Goal: Task Accomplishment & Management: Manage account settings

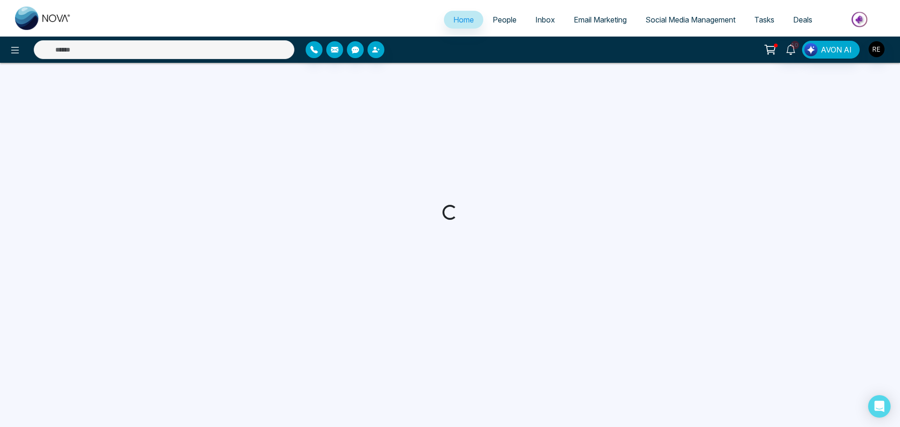
select select "*"
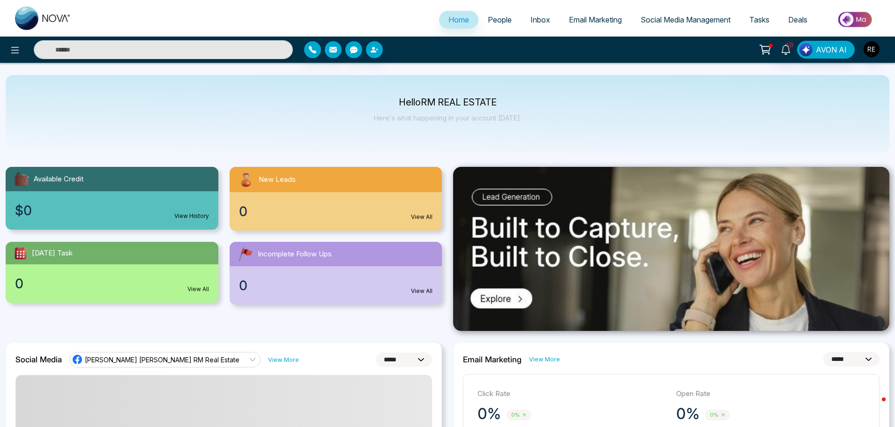
click at [644, 22] on span "Social Media Management" at bounding box center [686, 19] width 90 height 9
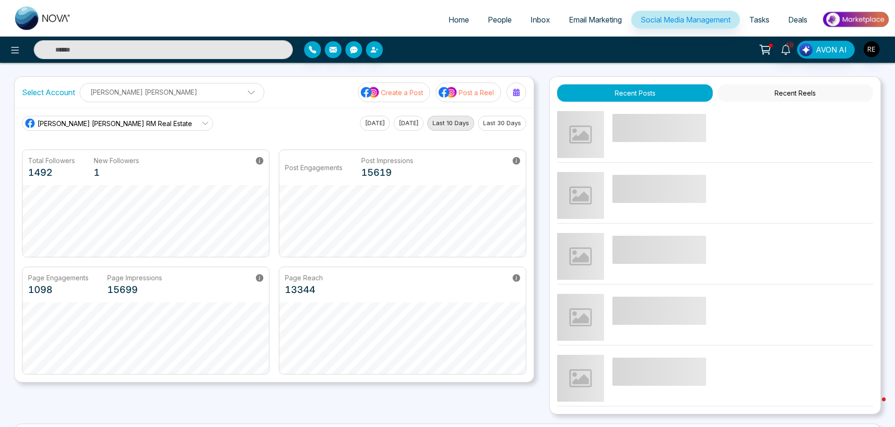
scroll to position [179, 0]
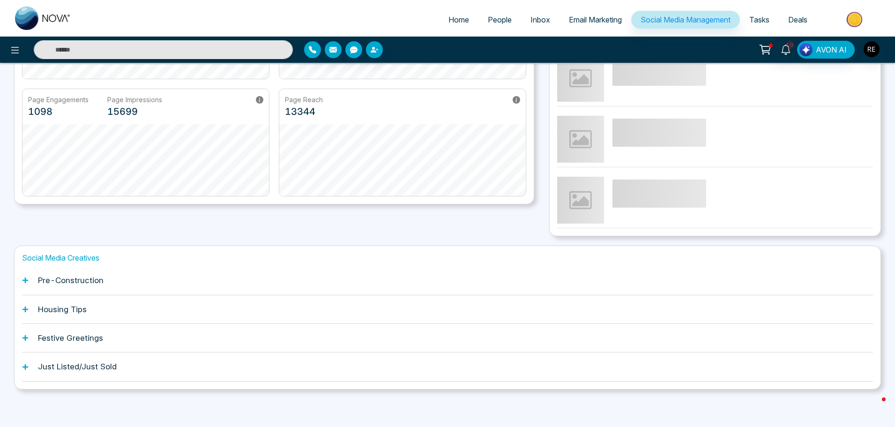
click at [26, 277] on icon at bounding box center [25, 280] width 7 height 7
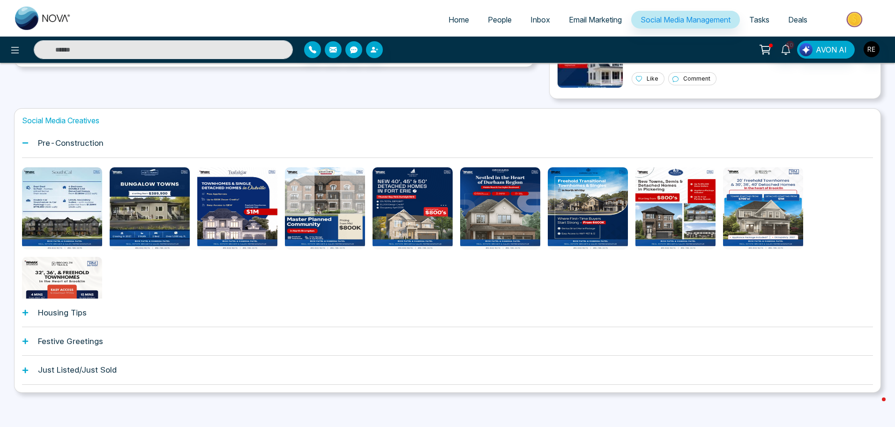
scroll to position [319, 0]
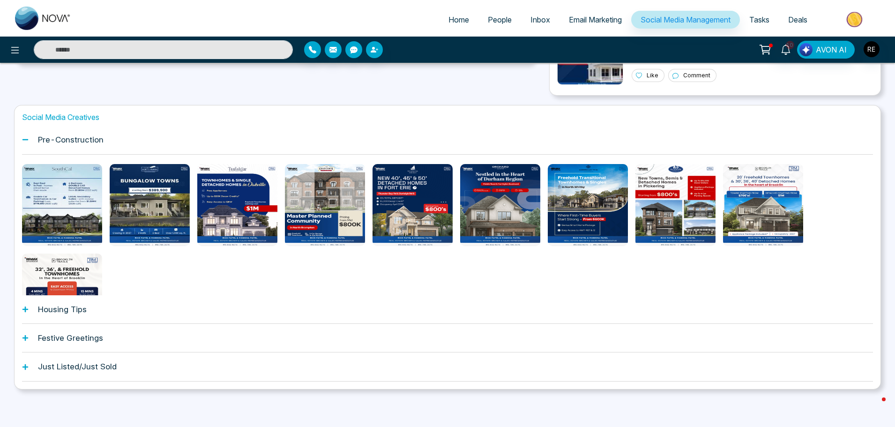
click at [22, 310] on icon at bounding box center [25, 309] width 7 height 7
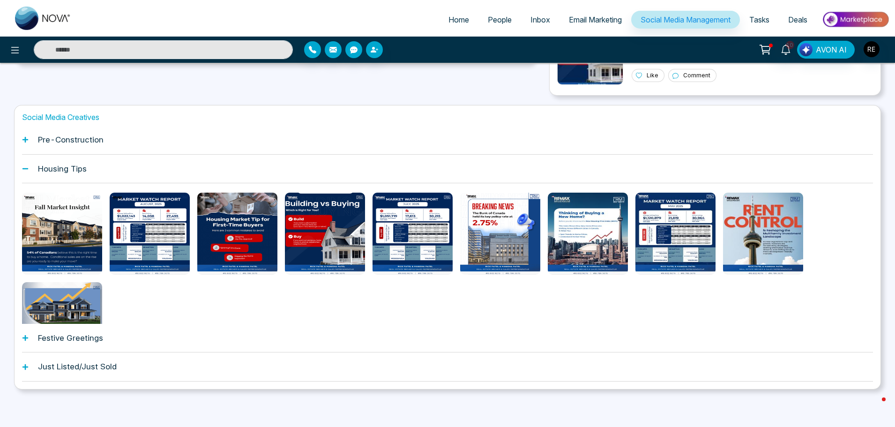
click at [22, 338] on div "Social Media Creatives Pre-Construction Housing Tips Festive Greetings Just Lis…" at bounding box center [447, 247] width 867 height 284
click at [27, 339] on icon at bounding box center [25, 338] width 7 height 7
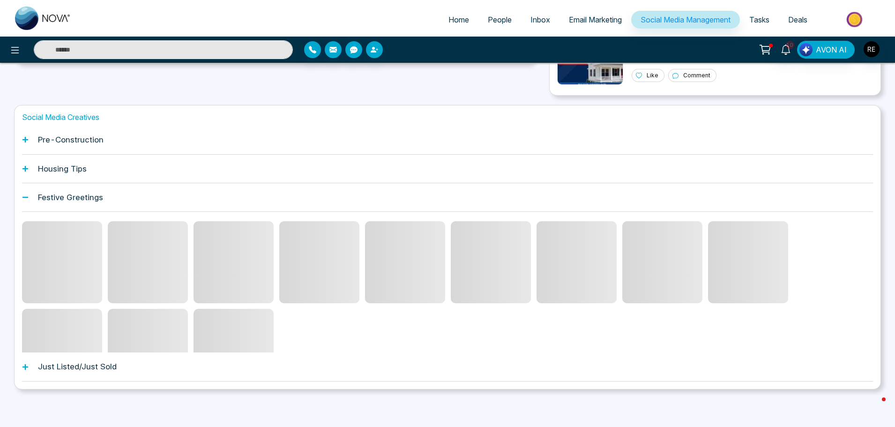
scroll to position [279, 0]
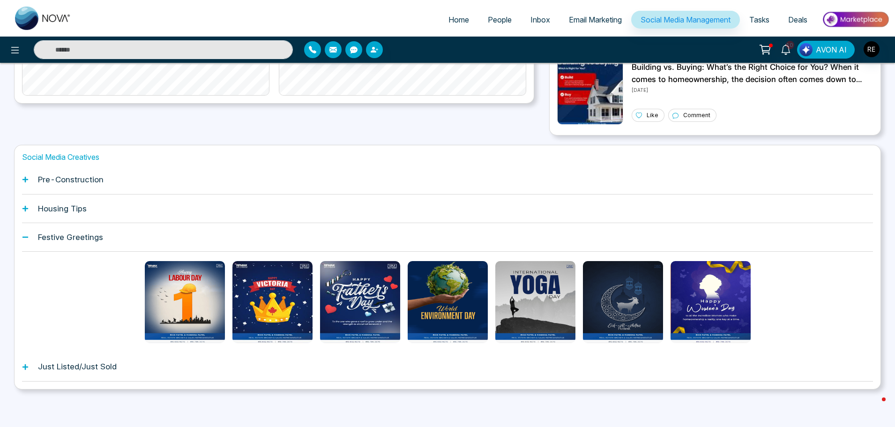
click at [25, 367] on icon at bounding box center [25, 367] width 6 height 6
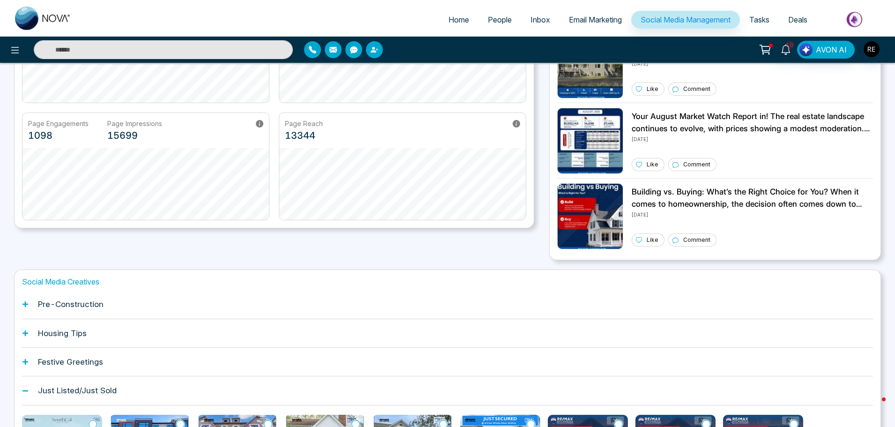
scroll to position [187, 0]
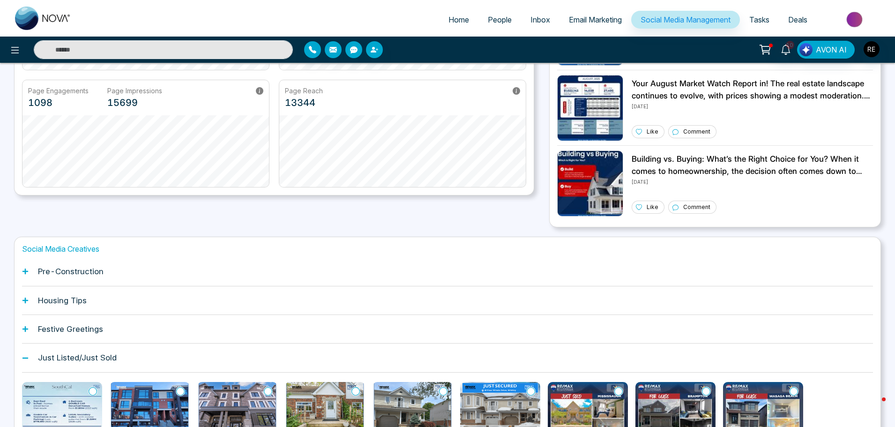
click at [28, 360] on icon at bounding box center [25, 358] width 7 height 7
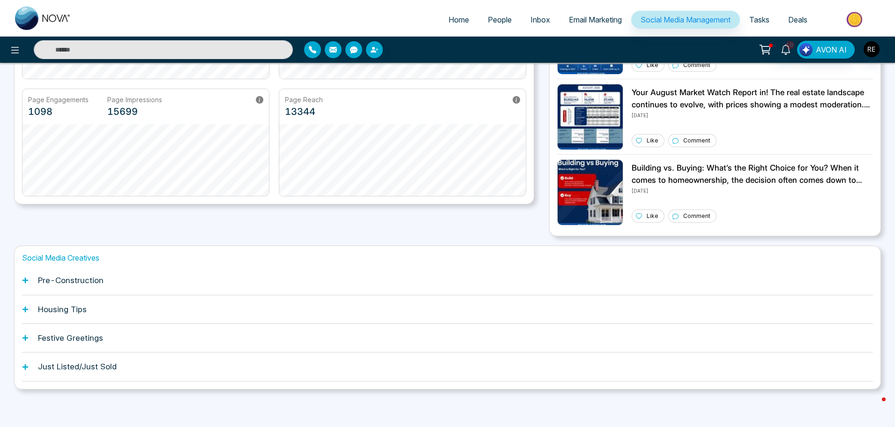
click at [683, 20] on span "Social Media Management" at bounding box center [686, 19] width 90 height 9
click at [26, 276] on div "Pre-Construction" at bounding box center [447, 280] width 851 height 29
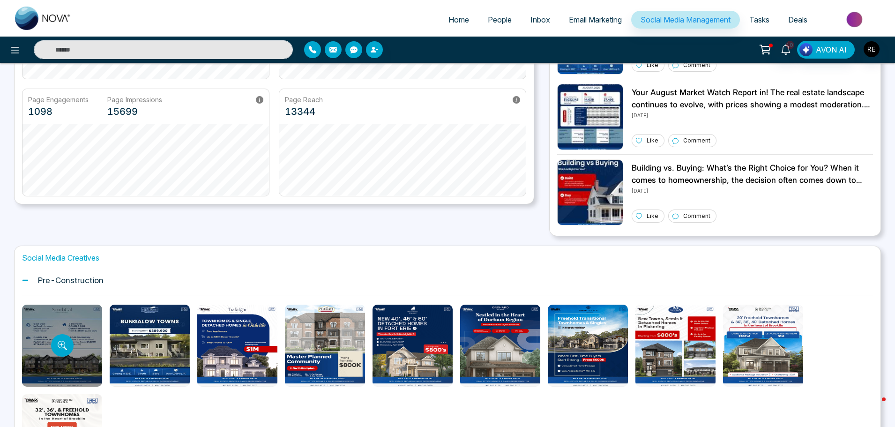
click at [46, 321] on div at bounding box center [62, 346] width 80 height 82
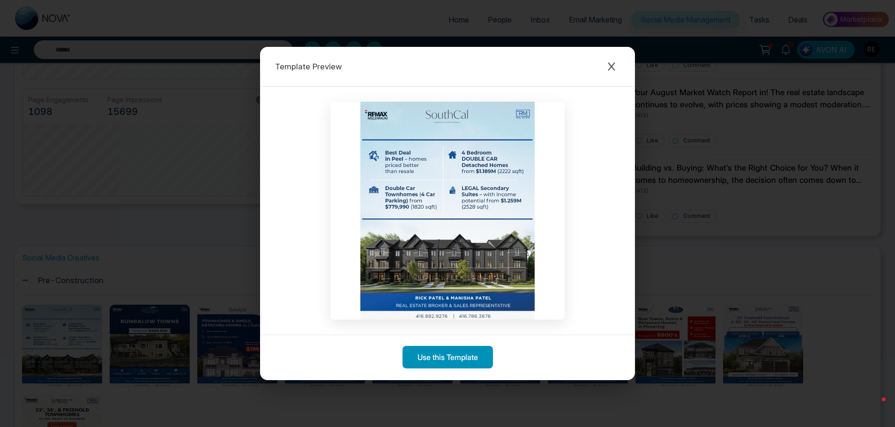
click at [450, 354] on button "Use this Template" at bounding box center [448, 357] width 90 height 22
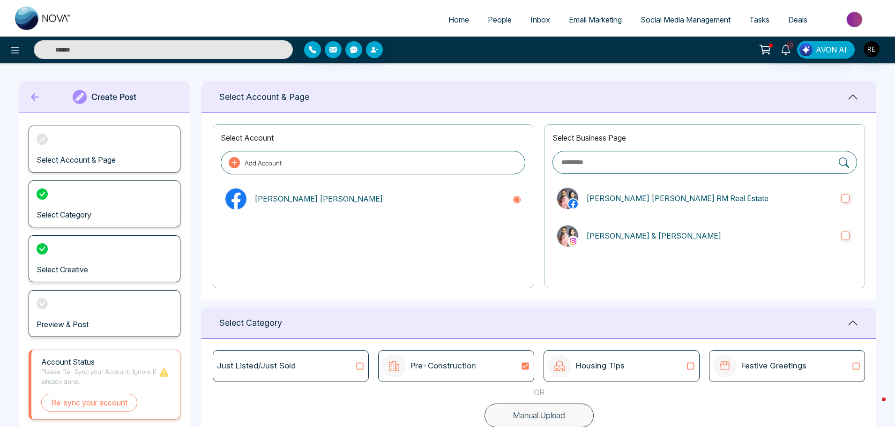
click at [37, 97] on icon at bounding box center [35, 97] width 8 height 8
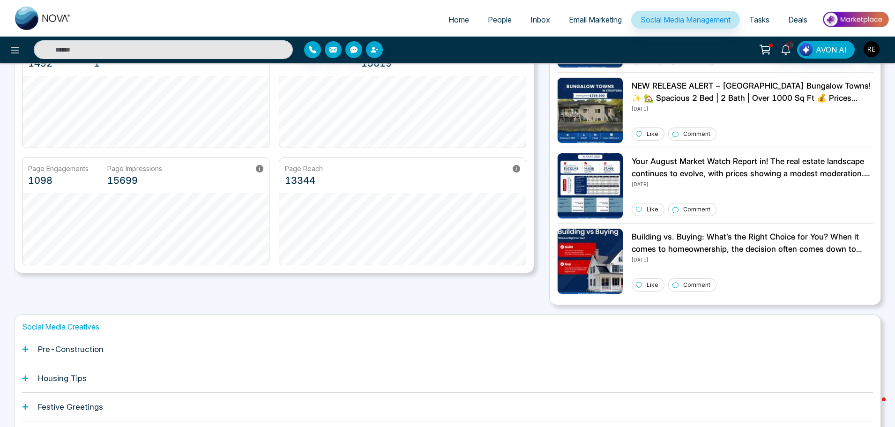
scroll to position [179, 0]
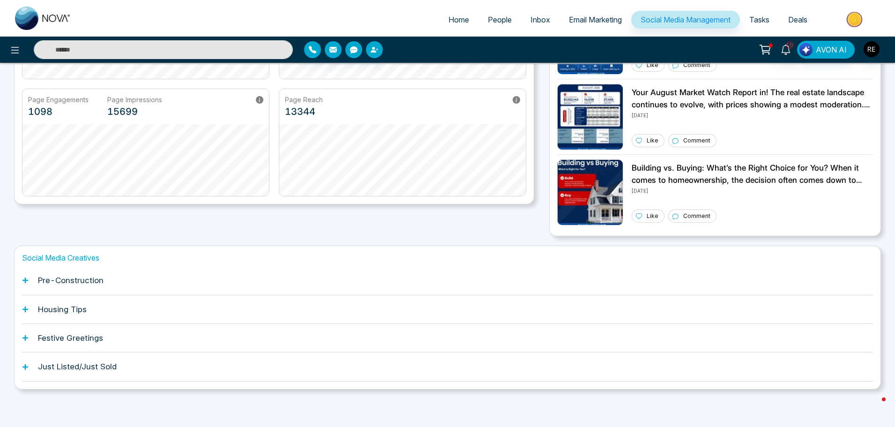
click at [27, 366] on icon at bounding box center [25, 367] width 6 height 6
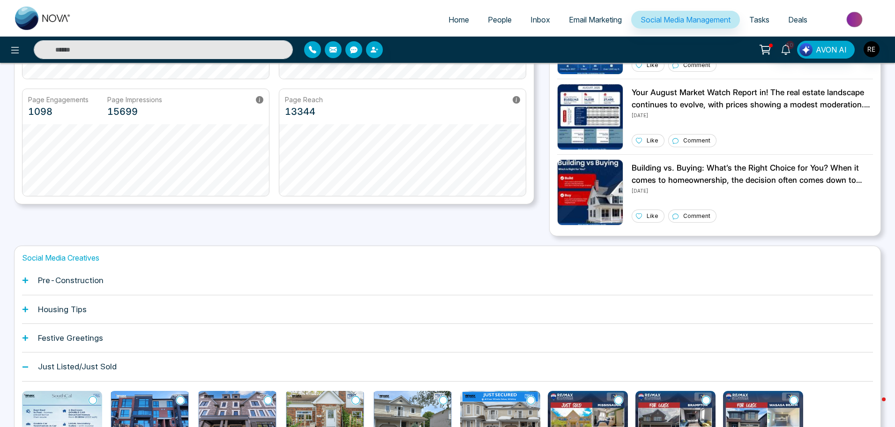
scroll to position [319, 0]
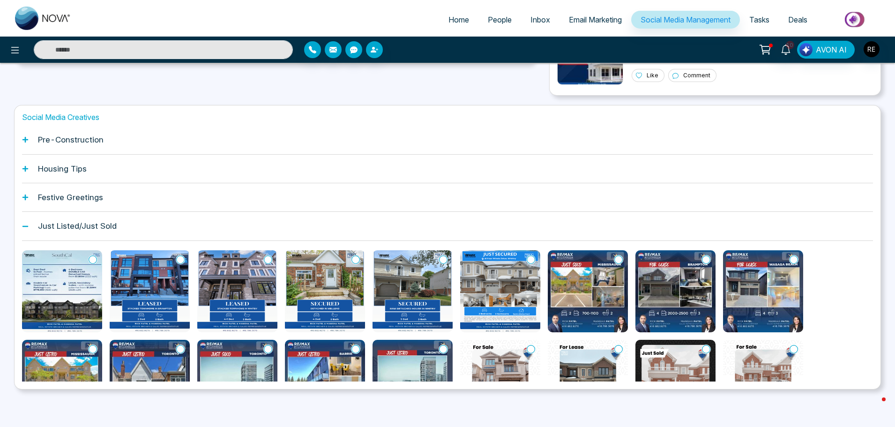
click at [90, 261] on icon at bounding box center [93, 259] width 8 height 9
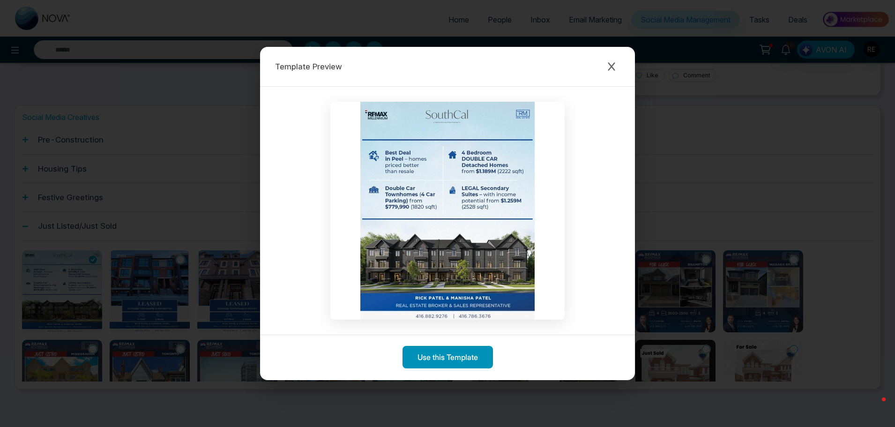
click at [438, 359] on button "Use this Template" at bounding box center [448, 357] width 90 height 22
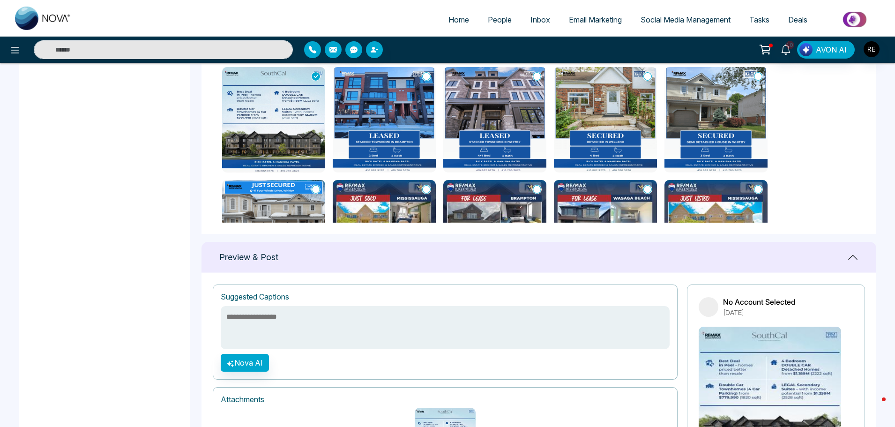
scroll to position [375, 0]
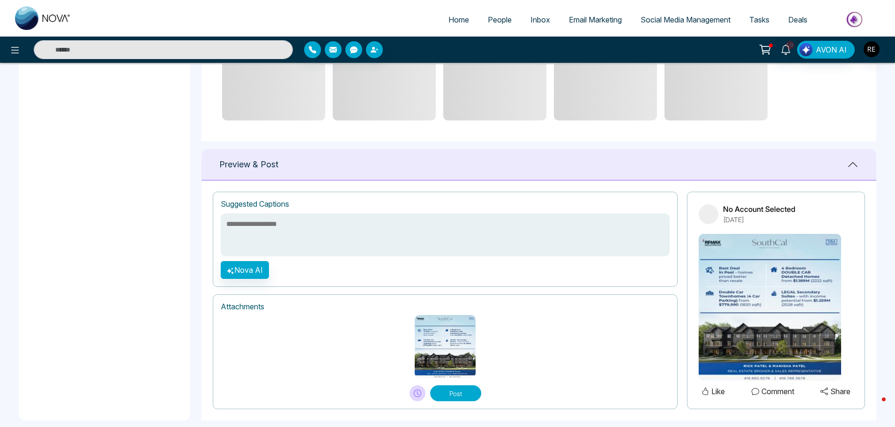
scroll to position [537, 0]
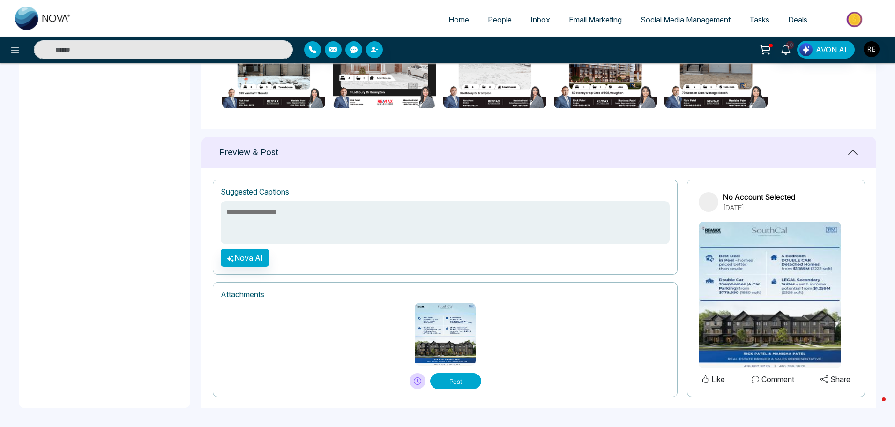
paste textarea "**********"
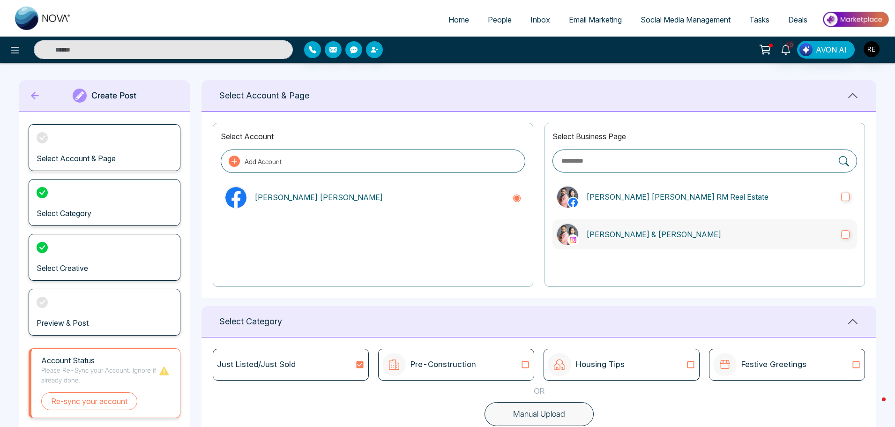
scroll to position [0, 0]
type textarea "**********"
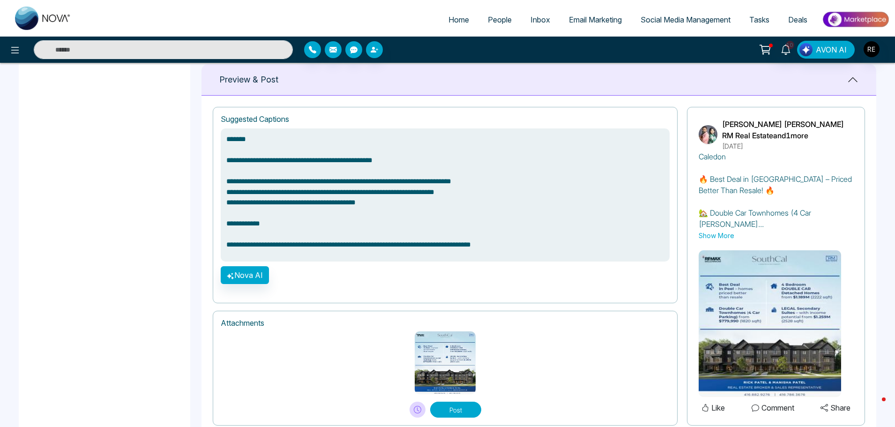
scroll to position [627, 0]
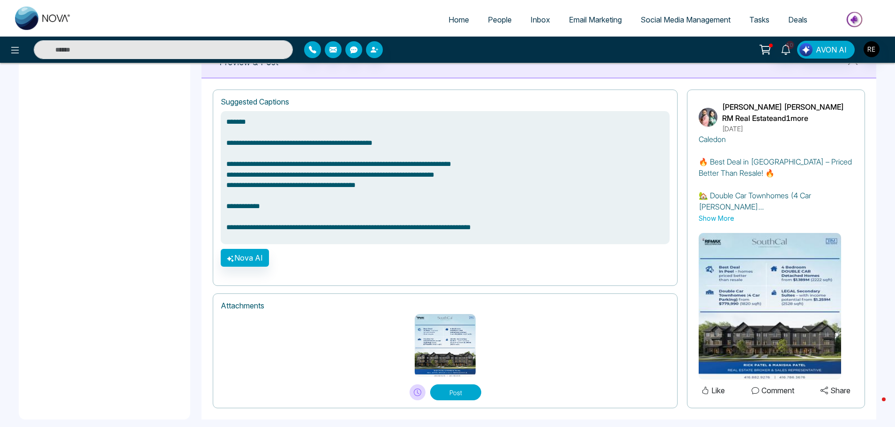
drag, startPoint x: 457, startPoint y: 383, endPoint x: 487, endPoint y: 383, distance: 30.5
click at [457, 384] on button "Post" at bounding box center [455, 392] width 51 height 16
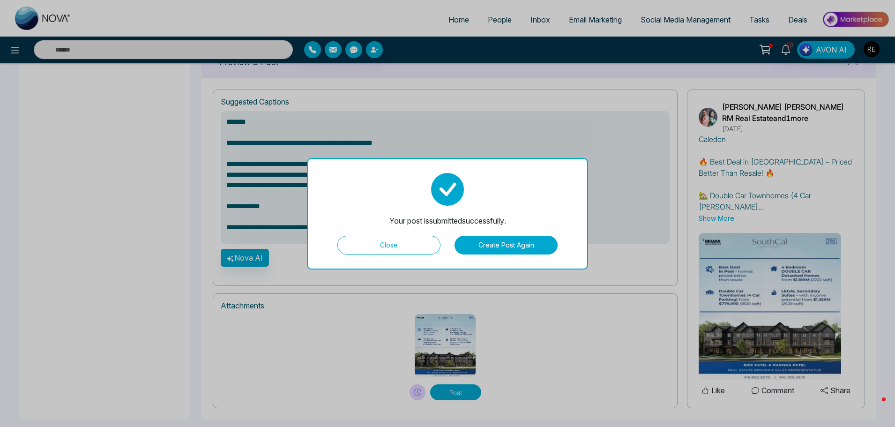
click at [424, 248] on button "Close" at bounding box center [388, 245] width 103 height 19
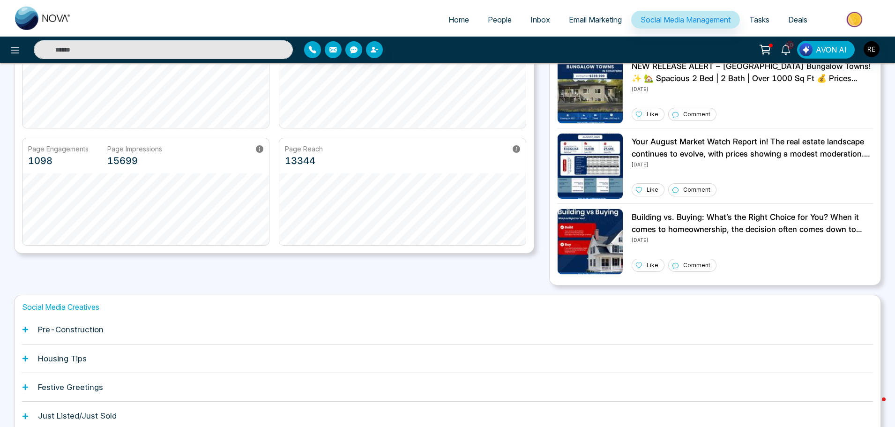
scroll to position [179, 0]
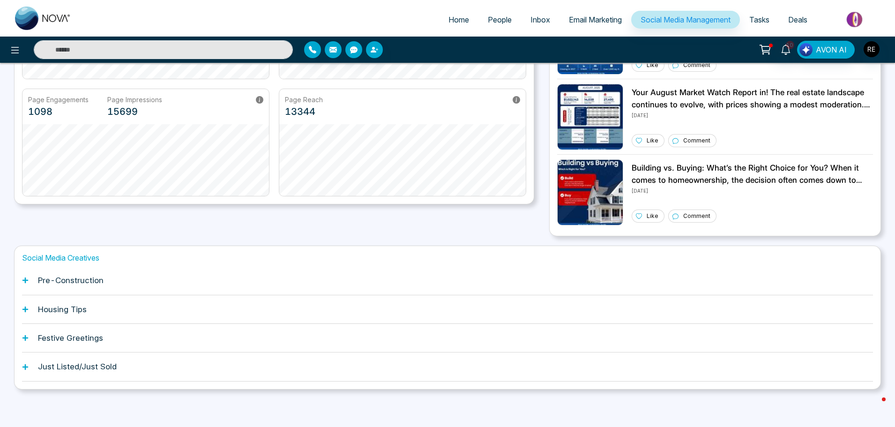
click at [27, 311] on icon at bounding box center [25, 309] width 7 height 7
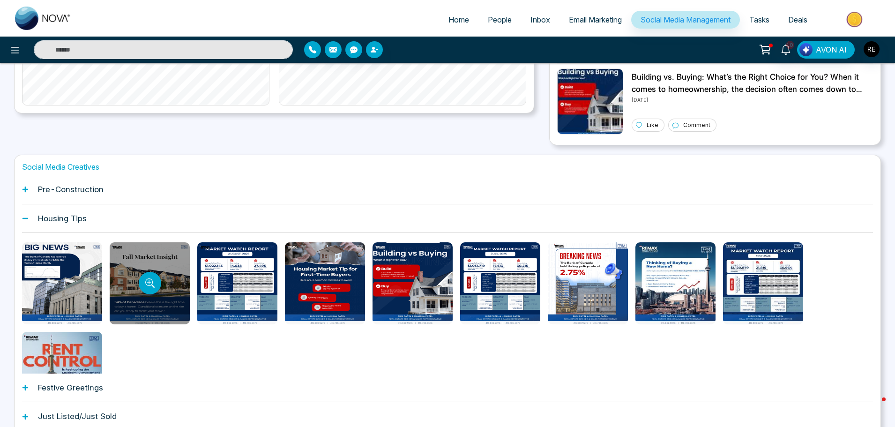
scroll to position [272, 0]
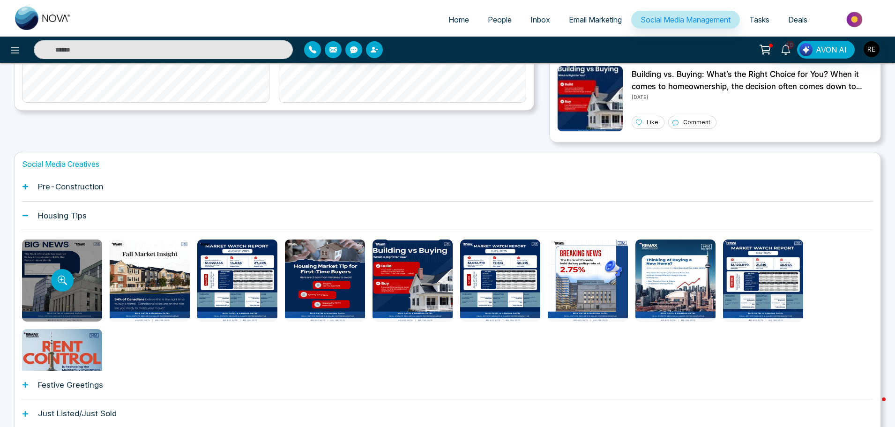
click at [80, 282] on div at bounding box center [62, 280] width 80 height 82
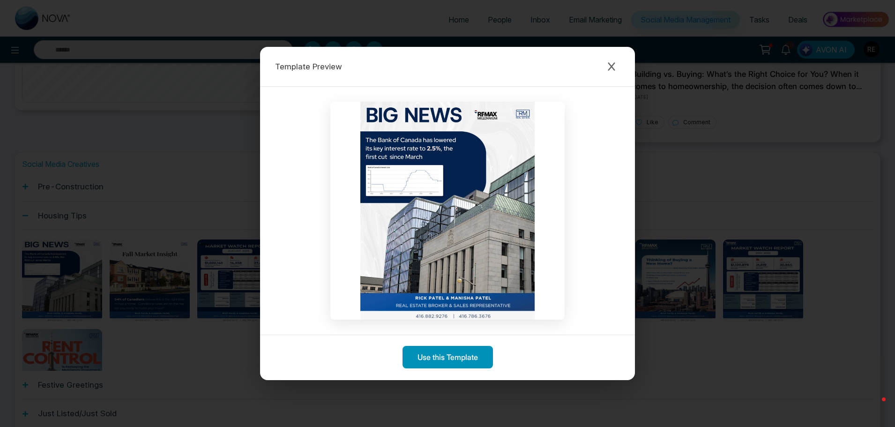
click at [463, 365] on button "Use this Template" at bounding box center [448, 357] width 90 height 22
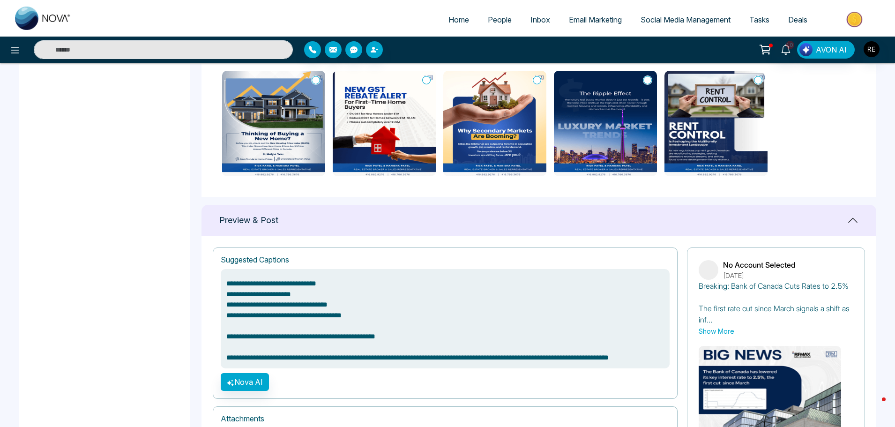
scroll to position [49, 0]
drag, startPoint x: 227, startPoint y: 344, endPoint x: 307, endPoint y: 362, distance: 82.6
click at [307, 362] on textarea "**********" at bounding box center [445, 318] width 449 height 99
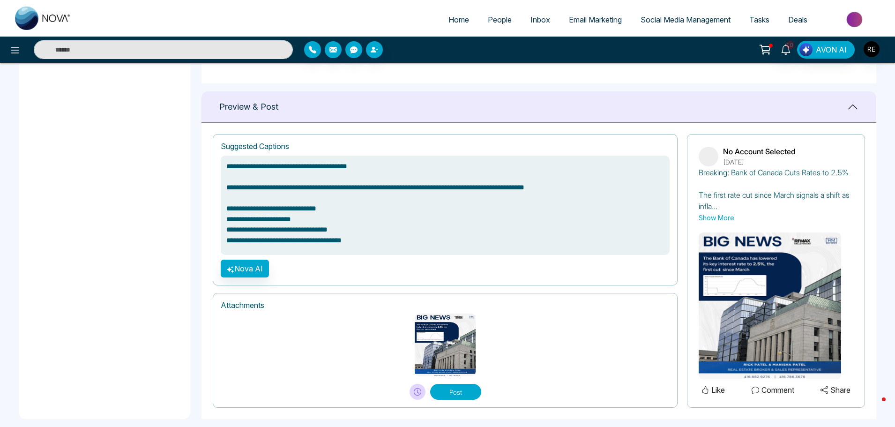
scroll to position [593, 0]
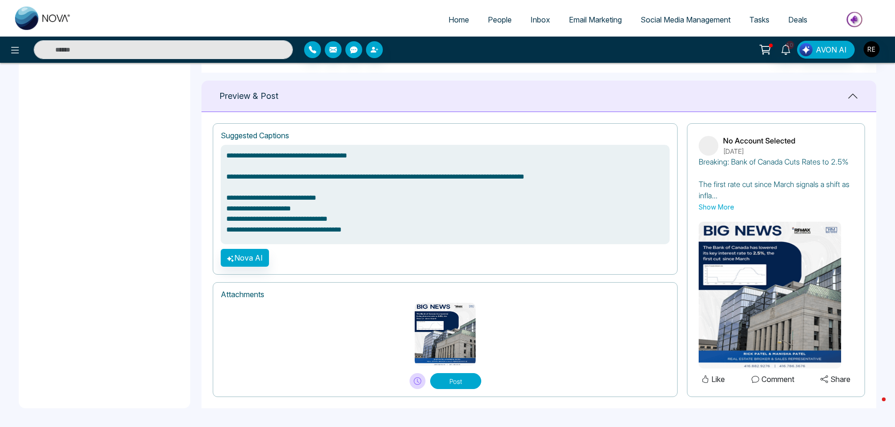
type textarea "**********"
click at [459, 384] on button "Post" at bounding box center [455, 381] width 51 height 16
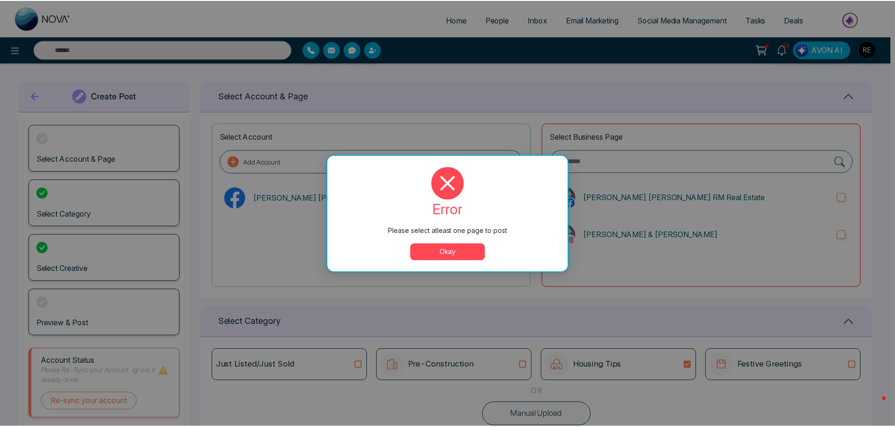
scroll to position [0, 0]
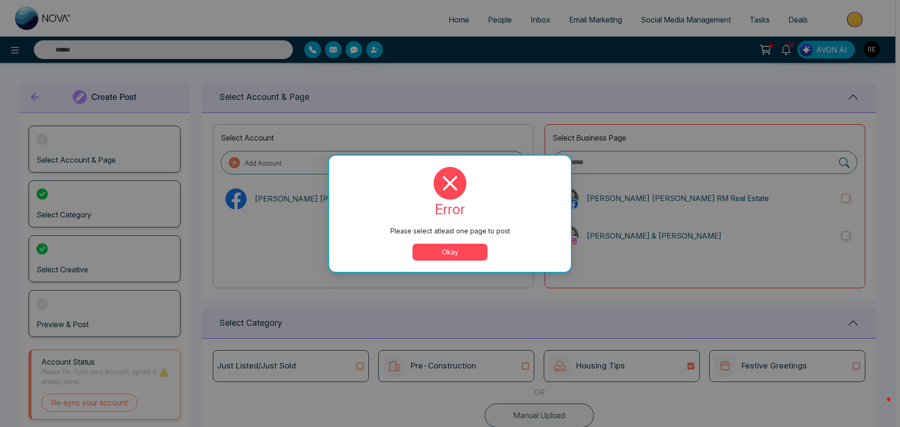
click at [445, 256] on button "Okay" at bounding box center [449, 252] width 75 height 17
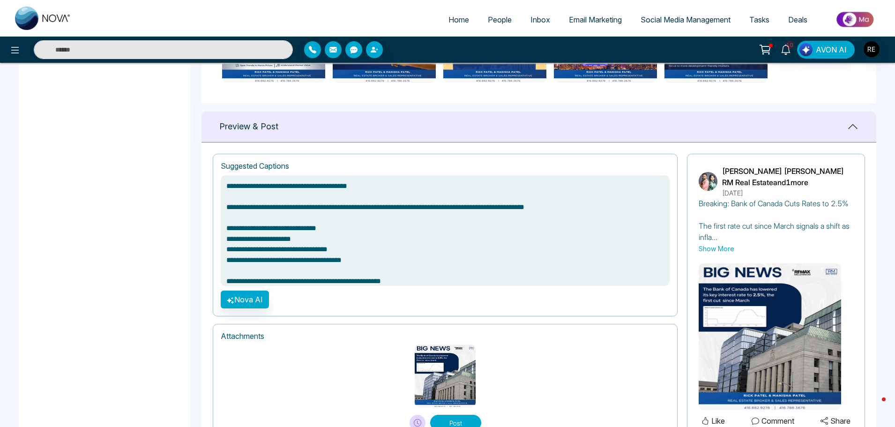
scroll to position [604, 0]
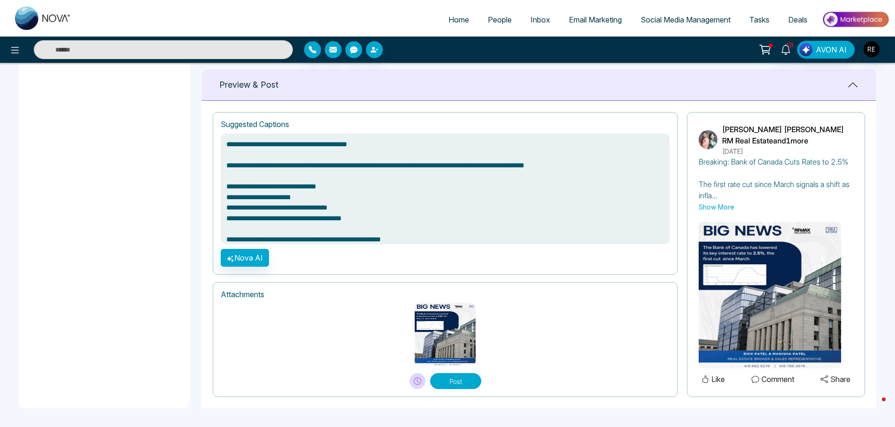
click at [452, 386] on button "Post" at bounding box center [455, 381] width 51 height 16
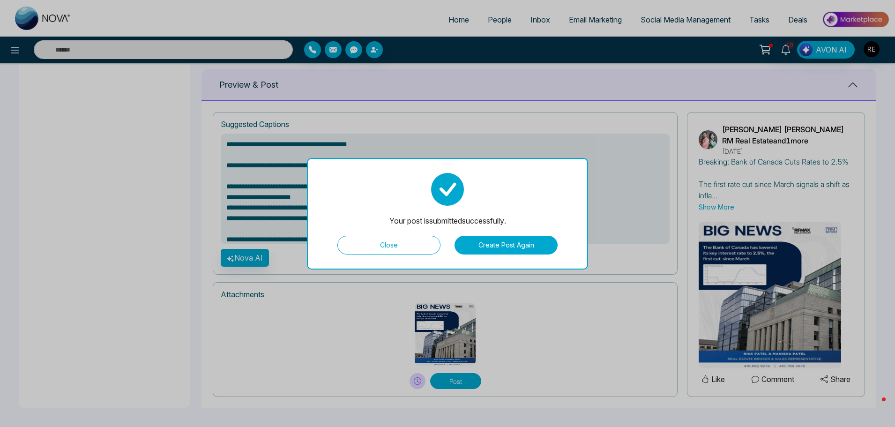
click at [397, 249] on button "Close" at bounding box center [388, 245] width 103 height 19
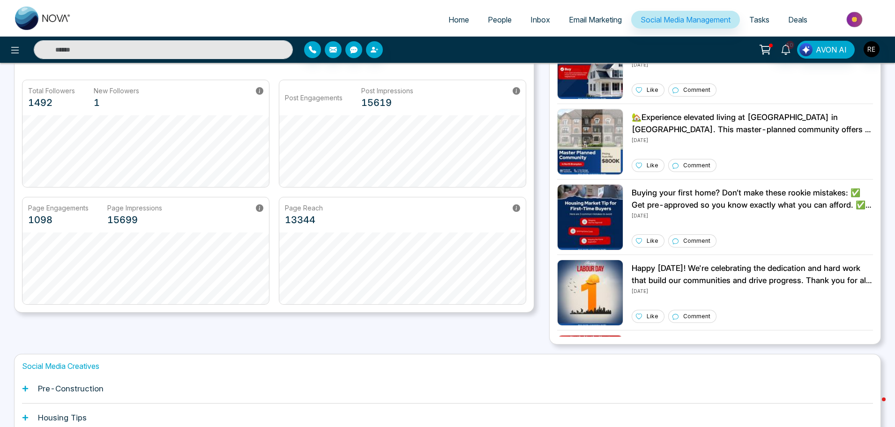
scroll to position [179, 0]
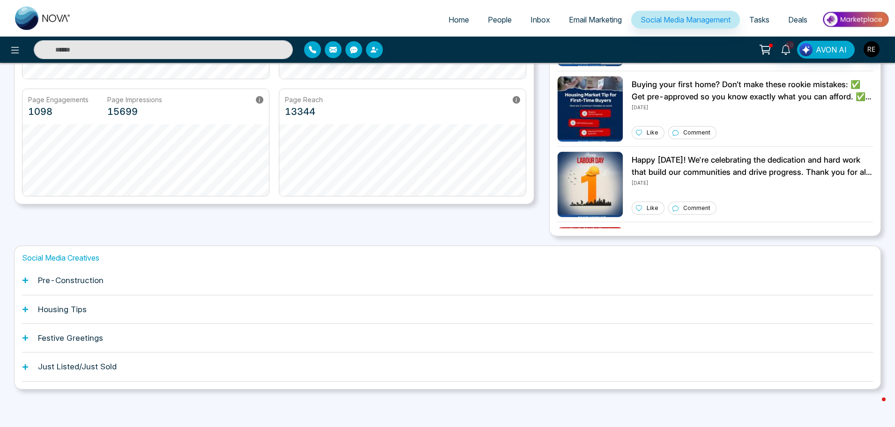
click at [26, 281] on icon at bounding box center [25, 280] width 6 height 6
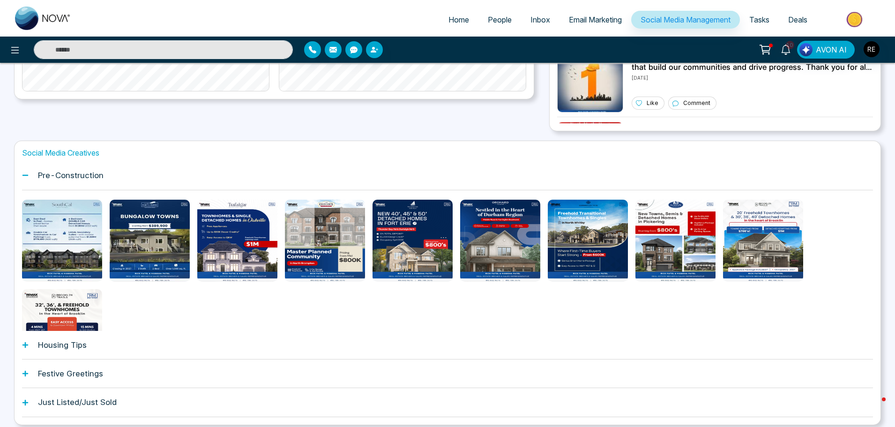
scroll to position [319, 0]
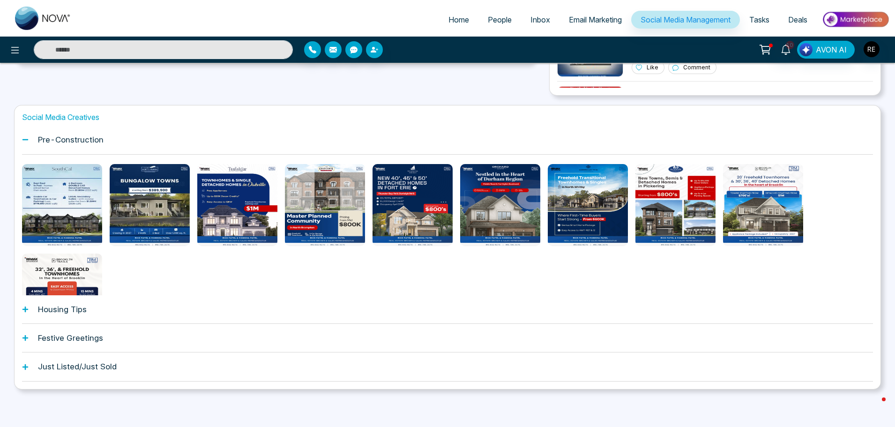
click at [26, 312] on icon at bounding box center [25, 309] width 7 height 7
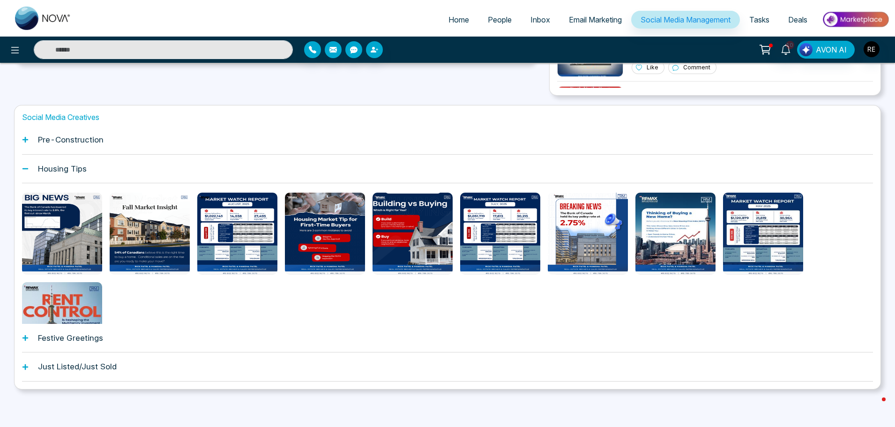
click at [24, 340] on icon at bounding box center [25, 338] width 7 height 7
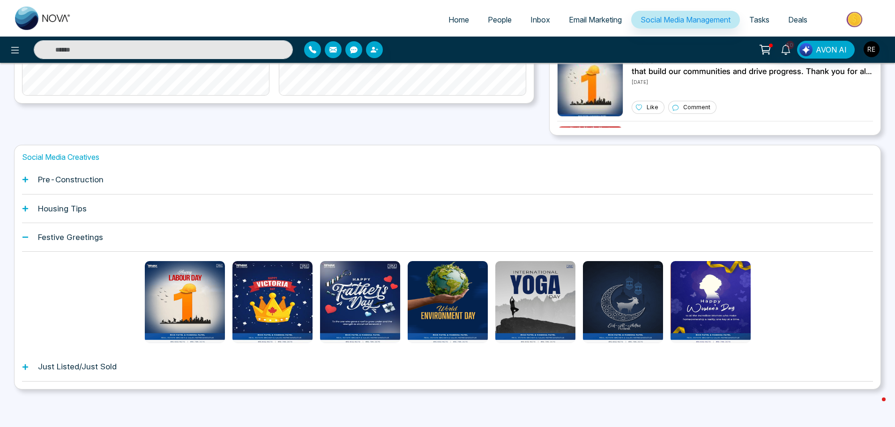
scroll to position [279, 0]
click at [26, 368] on icon at bounding box center [25, 367] width 6 height 6
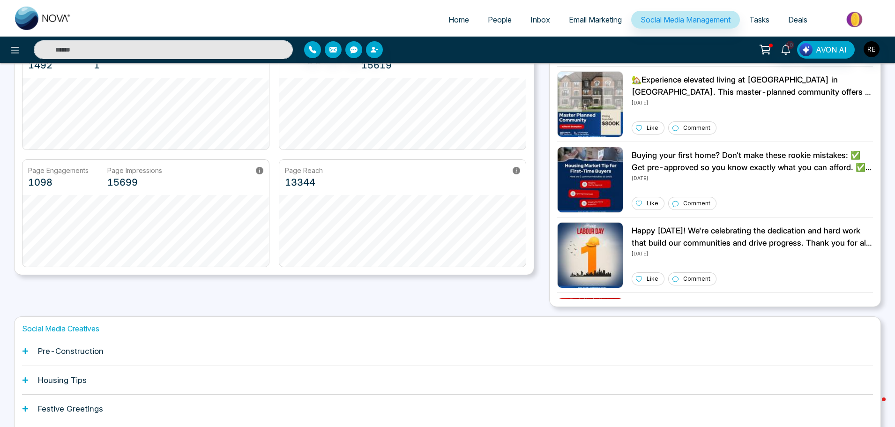
scroll to position [85, 0]
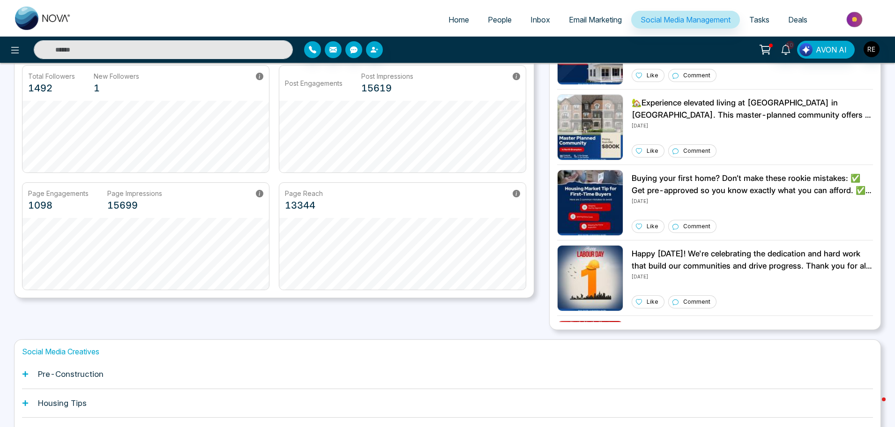
click at [24, 374] on icon at bounding box center [25, 374] width 6 height 6
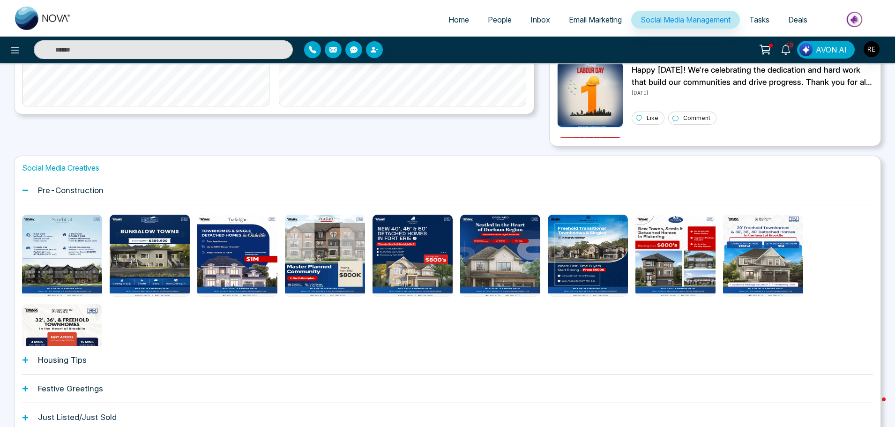
scroll to position [272, 0]
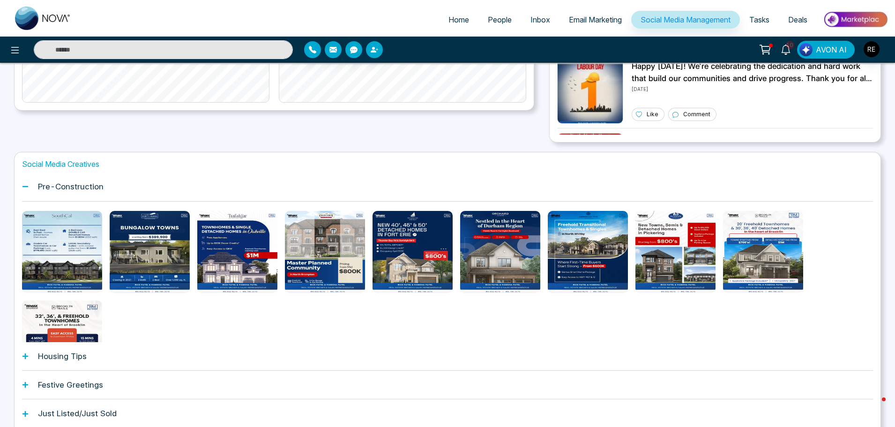
click at [22, 187] on div "Social Media Creatives Pre-Construction Housing Tips Festive Greetings Just Lis…" at bounding box center [447, 294] width 867 height 284
click at [26, 187] on icon at bounding box center [25, 186] width 7 height 7
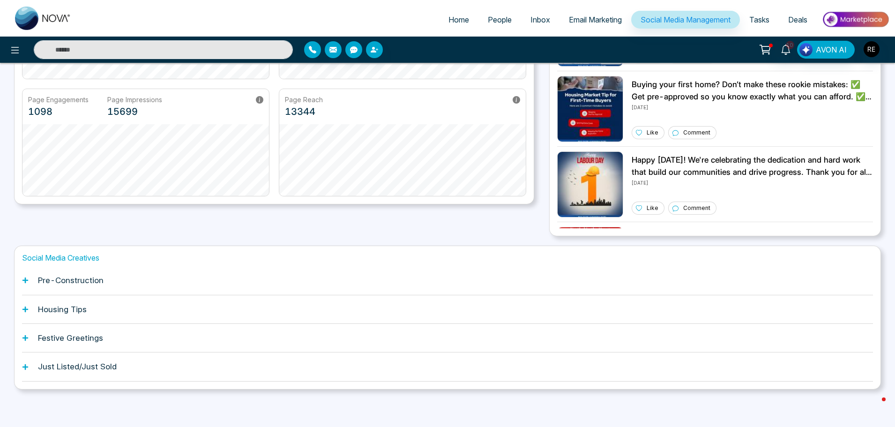
click at [25, 311] on icon at bounding box center [25, 309] width 7 height 7
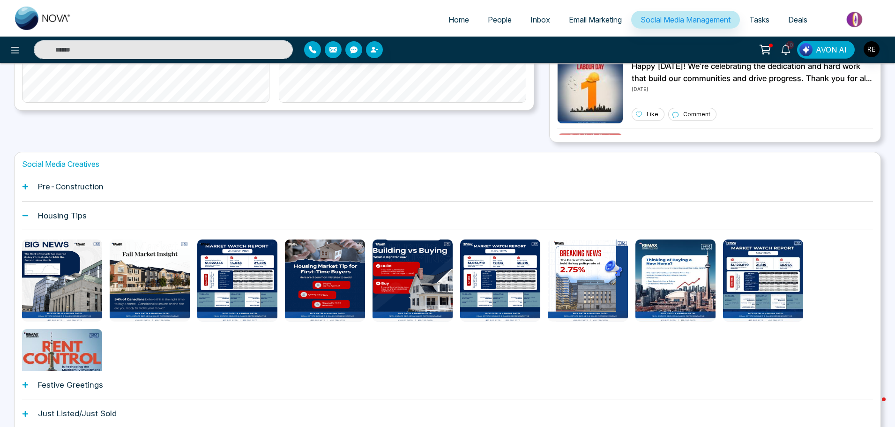
click at [22, 217] on icon at bounding box center [25, 215] width 7 height 7
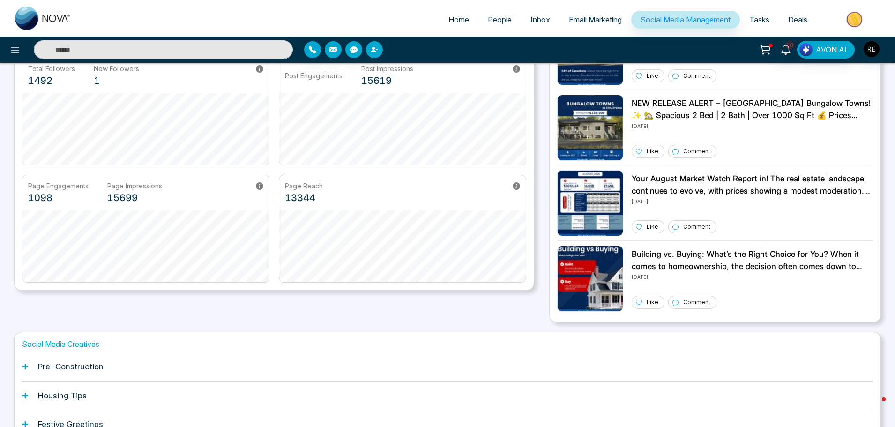
scroll to position [179, 0]
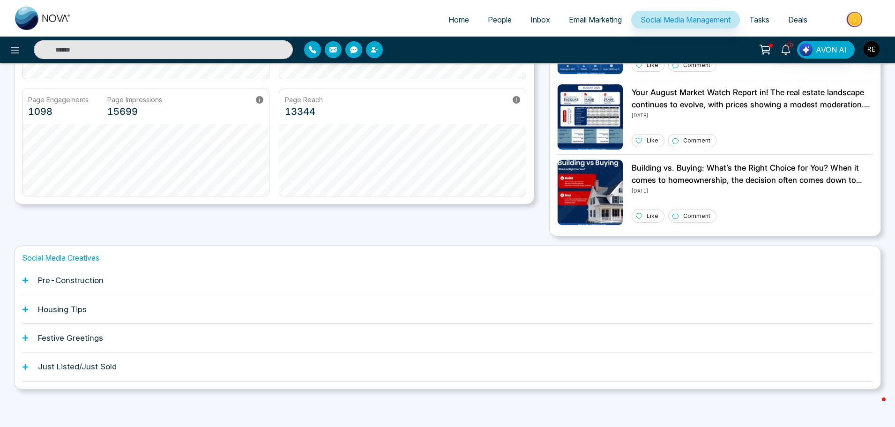
click at [30, 278] on div "Pre-Construction" at bounding box center [447, 280] width 851 height 29
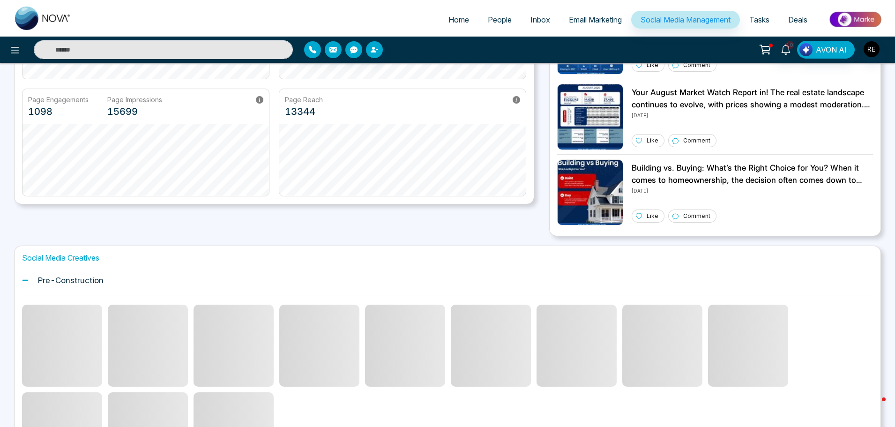
click at [28, 282] on icon at bounding box center [25, 280] width 7 height 7
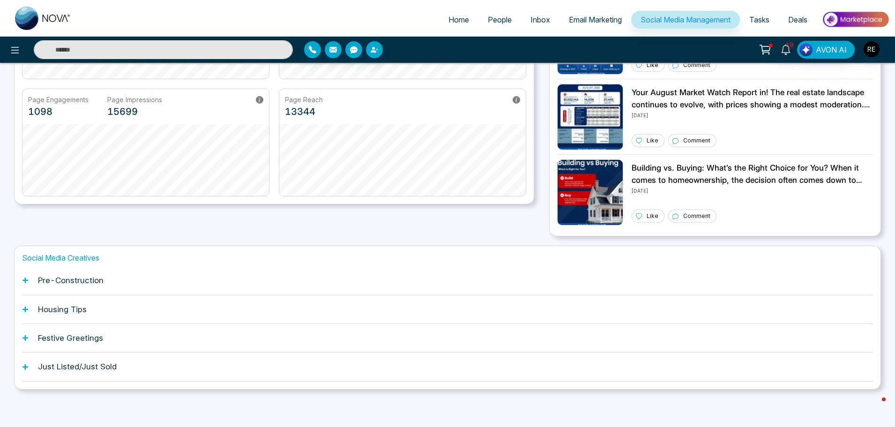
click at [28, 310] on icon at bounding box center [25, 309] width 7 height 7
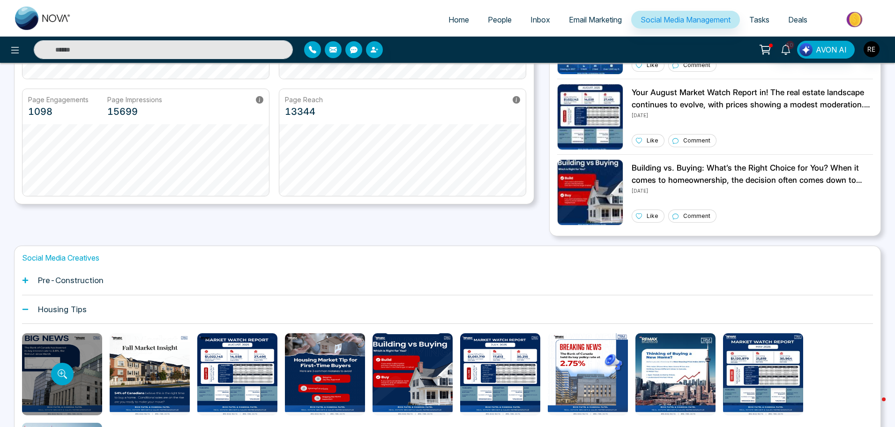
click at [36, 357] on div at bounding box center [62, 374] width 80 height 82
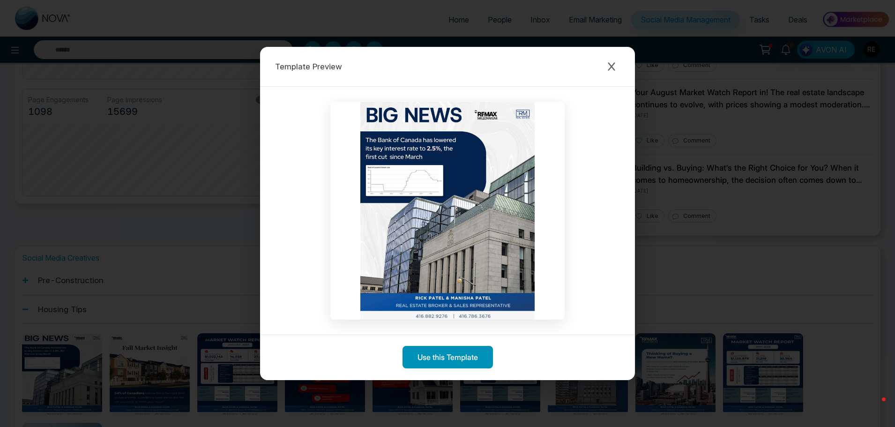
click at [455, 363] on button "Use this Template" at bounding box center [448, 357] width 90 height 22
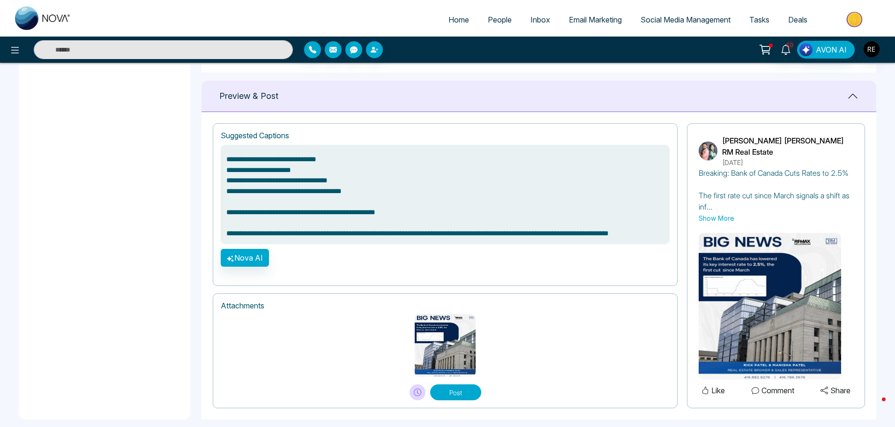
scroll to position [49, 0]
drag, startPoint x: 226, startPoint y: 222, endPoint x: 329, endPoint y: 242, distance: 104.6
click at [329, 242] on textarea "**********" at bounding box center [445, 194] width 449 height 99
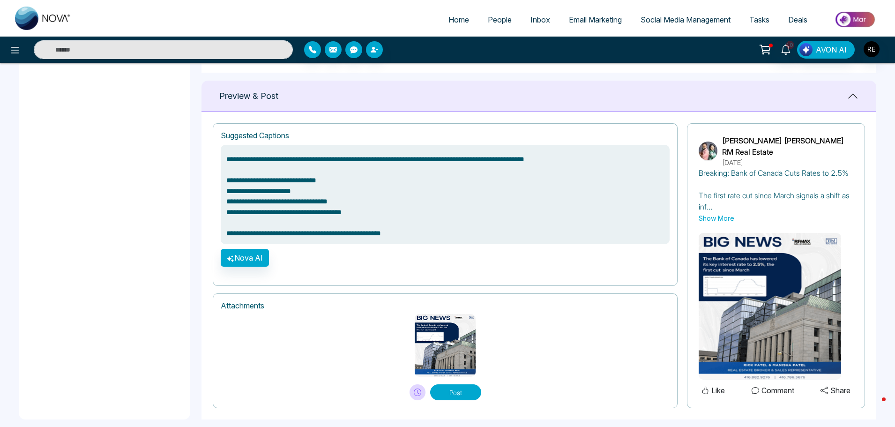
scroll to position [38, 0]
type textarea "**********"
click at [460, 386] on button "Post" at bounding box center [455, 392] width 51 height 16
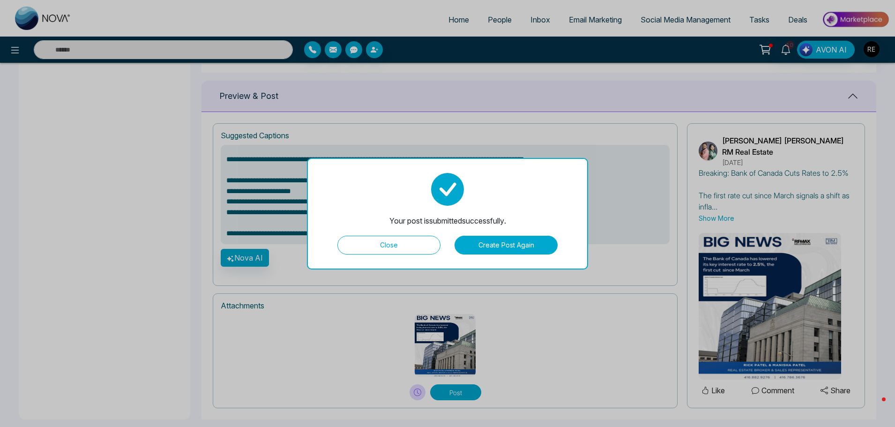
click at [359, 248] on button "Close" at bounding box center [388, 245] width 103 height 19
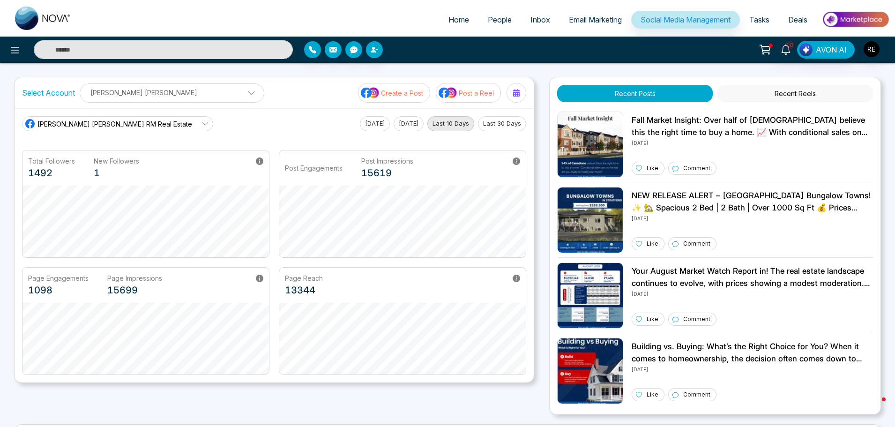
drag, startPoint x: 589, startPoint y: 20, endPoint x: 276, endPoint y: 305, distance: 423.7
click at [588, 21] on span "Email Marketing" at bounding box center [595, 19] width 53 height 9
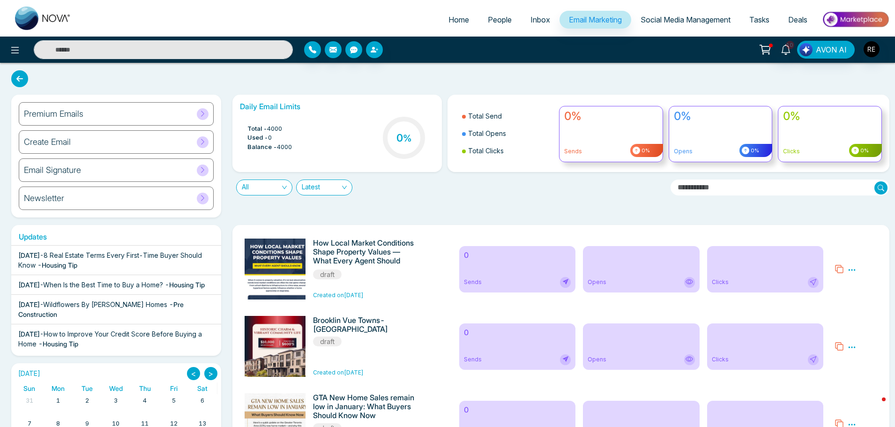
click at [163, 285] on span "When Is the Best Time to Buy a Home?" at bounding box center [103, 285] width 120 height 8
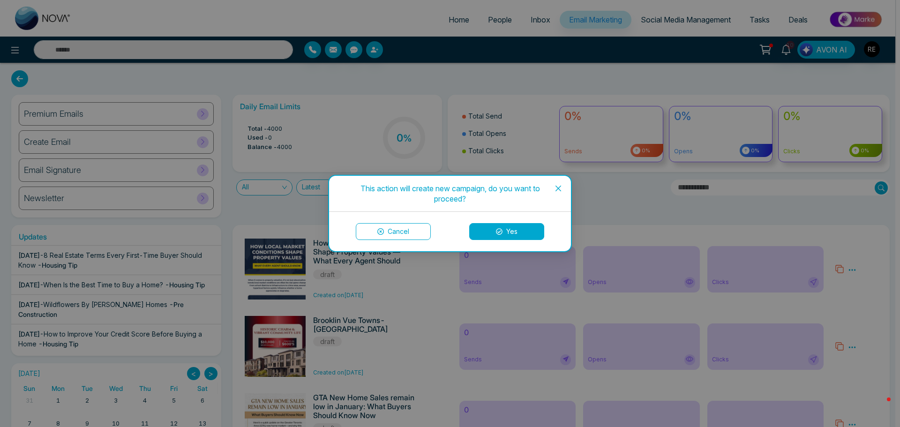
click at [531, 229] on button "Yes" at bounding box center [506, 231] width 75 height 17
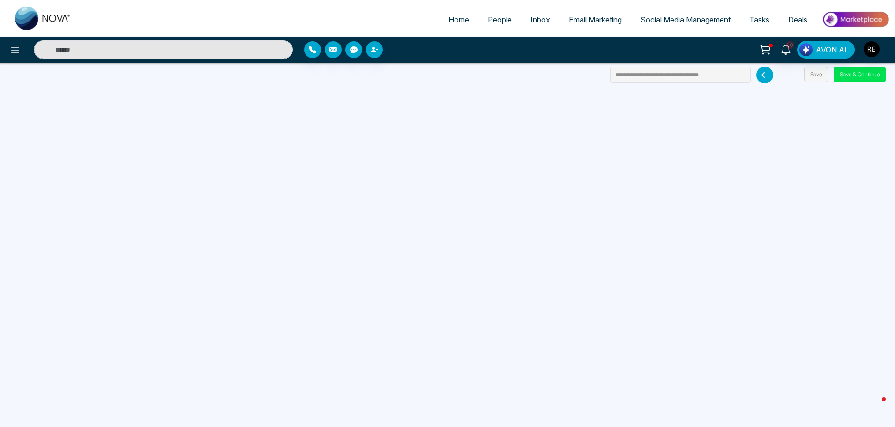
scroll to position [89, 0]
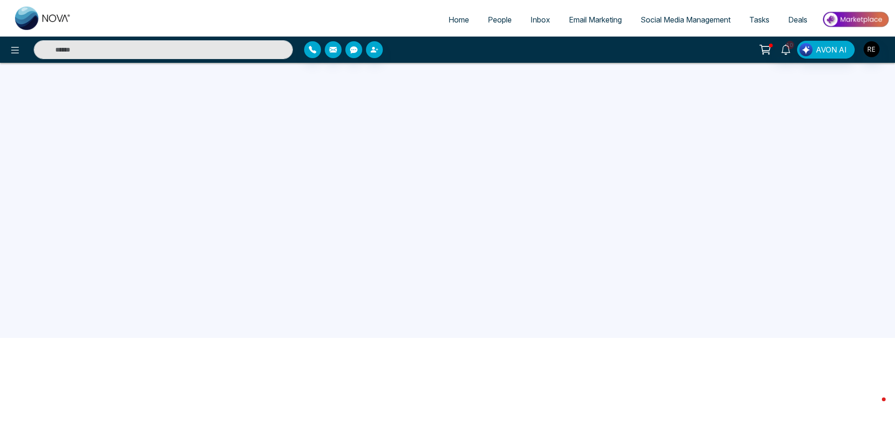
click at [572, 18] on span "Email Marketing" at bounding box center [595, 19] width 53 height 9
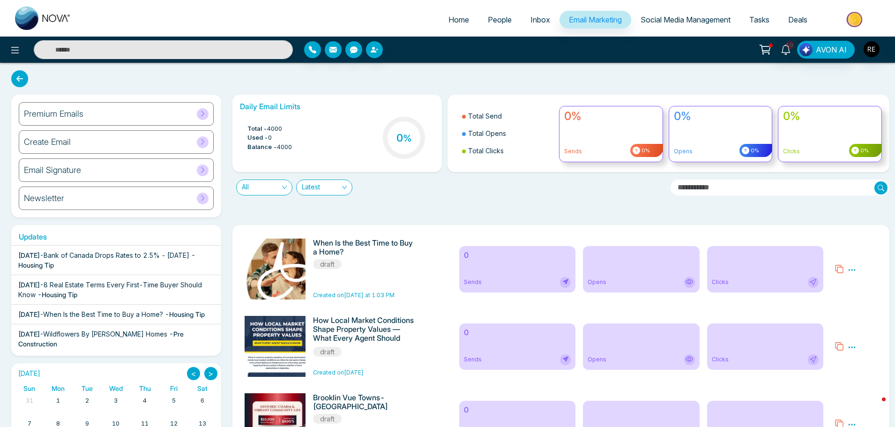
click at [122, 256] on span "Bank of Canada Drops Rates to 2.5% - [DATE]" at bounding box center [117, 255] width 146 height 8
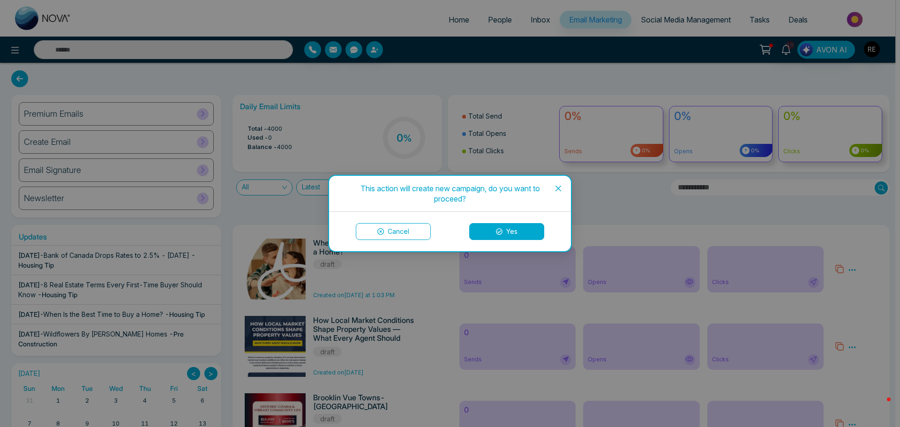
click at [507, 223] on button "Yes" at bounding box center [506, 231] width 75 height 17
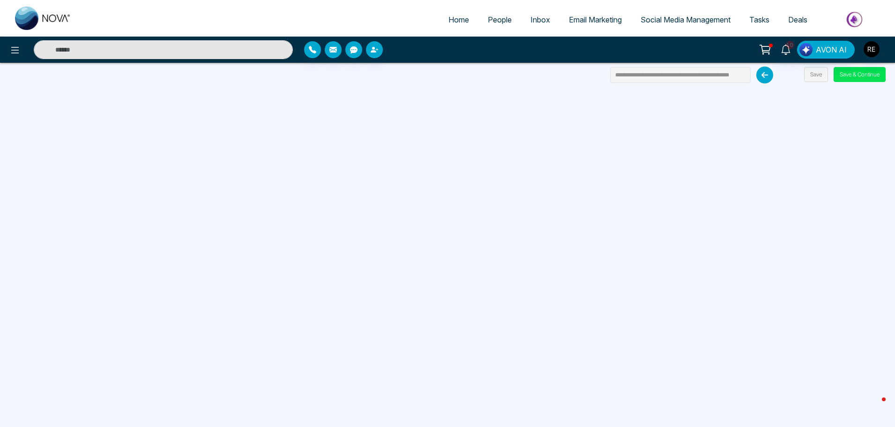
click at [588, 17] on span "Email Marketing" at bounding box center [595, 19] width 53 height 9
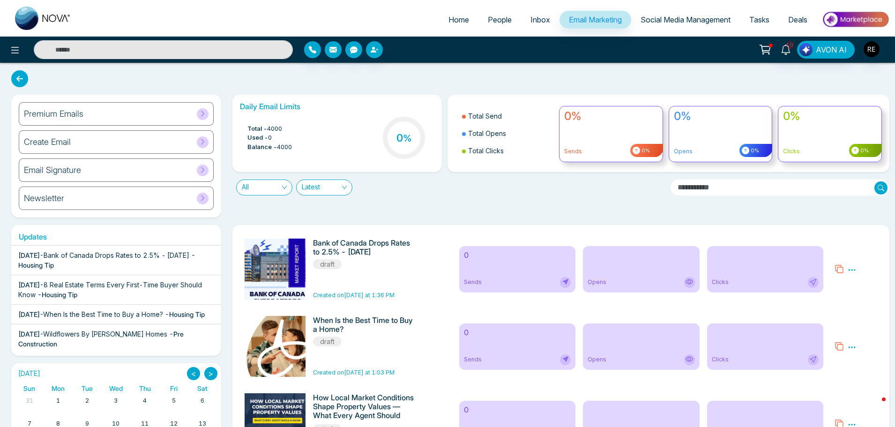
drag, startPoint x: 401, startPoint y: 254, endPoint x: 314, endPoint y: 246, distance: 88.0
click at [311, 246] on div "Bank of Canada Drops Rates to 2.5% - [DATE] draft Created on [DATE] at 1:36 PM" at bounding box center [346, 269] width 215 height 61
copy div "Bank of Canada Drops Rates to 2.5% - [DATE]"
click at [343, 279] on div "Bank of Canada Drops Rates to 2.5% - [DATE] draft Created on [DATE] at 1:36 PM" at bounding box center [364, 269] width 102 height 61
click at [106, 255] on span "Bank of Canada Drops Rates to 2.5% - [DATE]" at bounding box center [117, 255] width 146 height 8
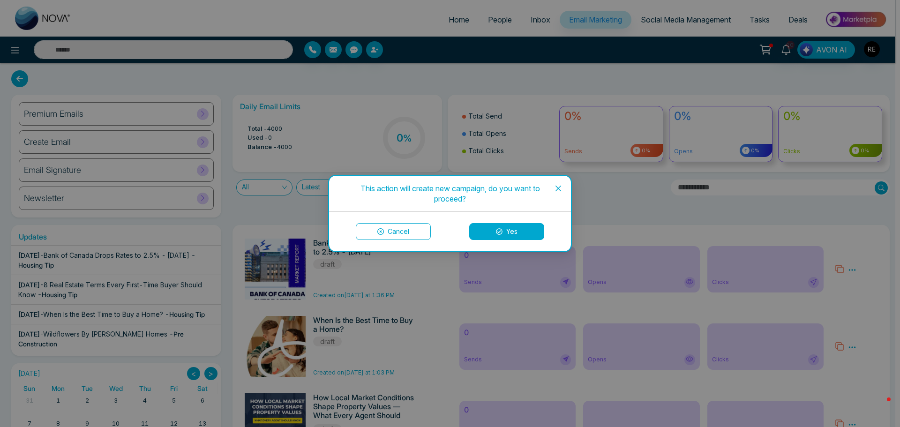
click at [515, 234] on button "Yes" at bounding box center [506, 231] width 75 height 17
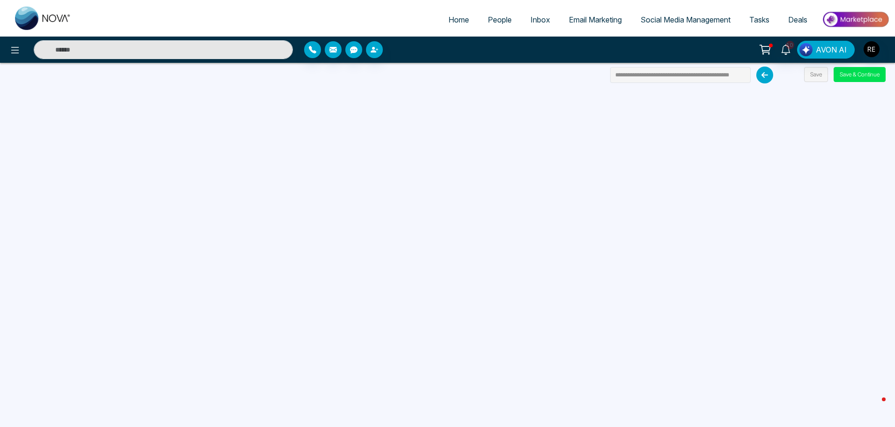
scroll to position [89, 0]
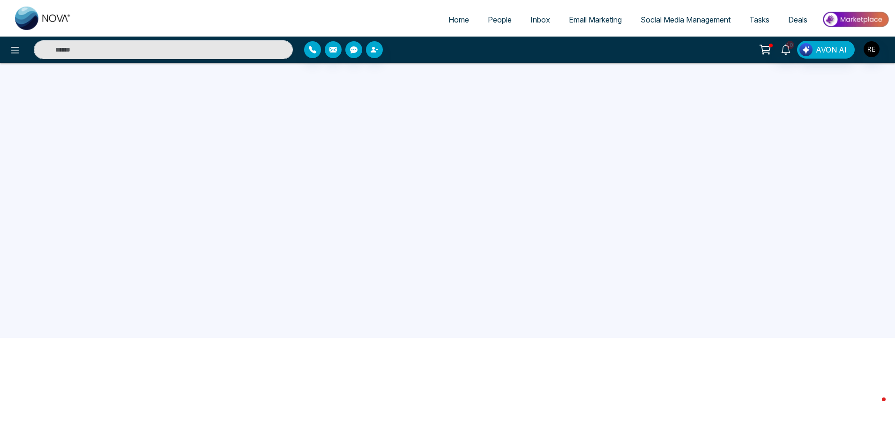
click at [569, 18] on span "Email Marketing" at bounding box center [595, 19] width 53 height 9
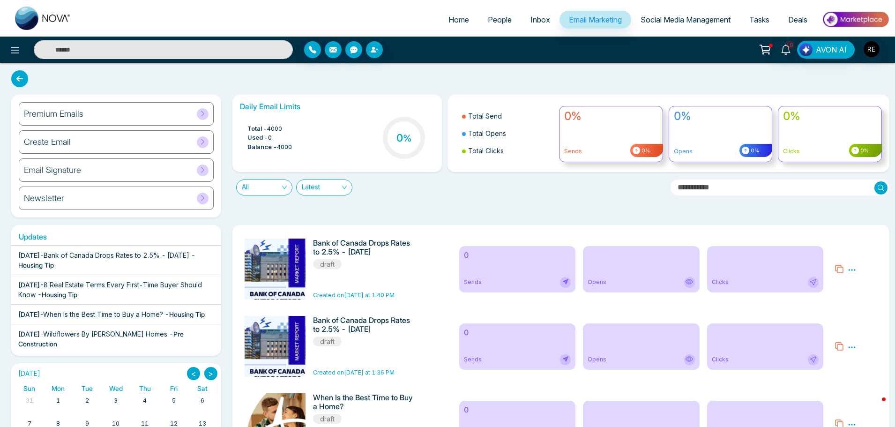
click at [127, 338] on span "Wildflowers By [PERSON_NAME] Homes" at bounding box center [105, 334] width 124 height 8
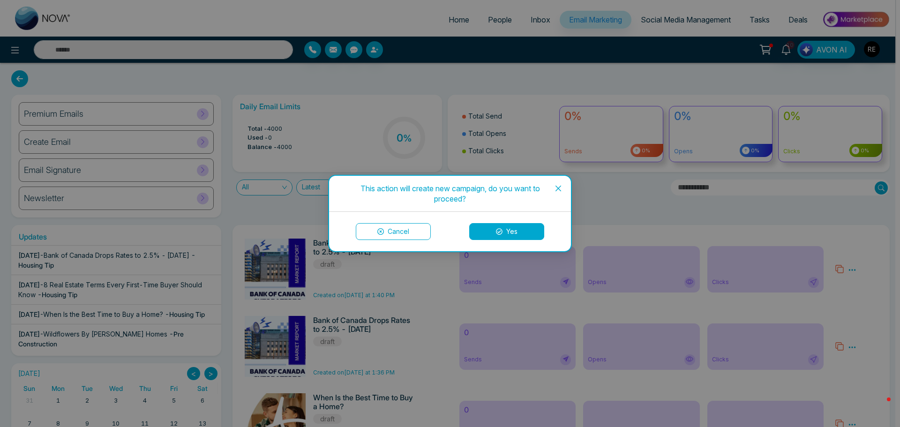
click at [497, 227] on button "Yes" at bounding box center [506, 231] width 75 height 17
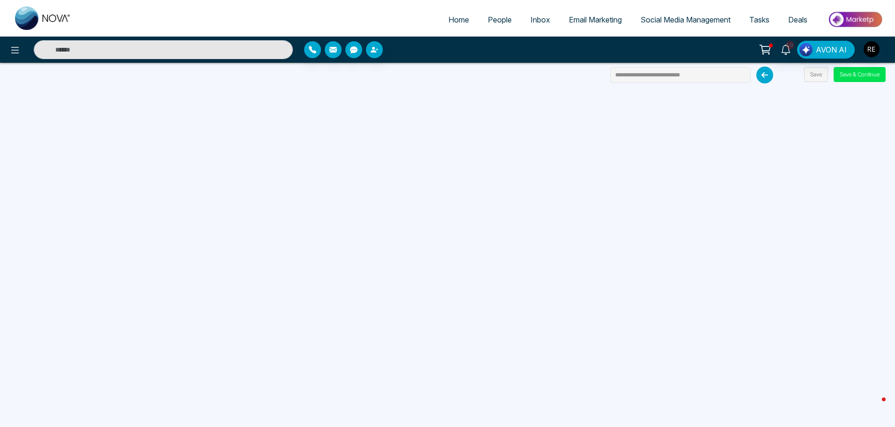
click at [456, 23] on span "Home" at bounding box center [458, 19] width 21 height 9
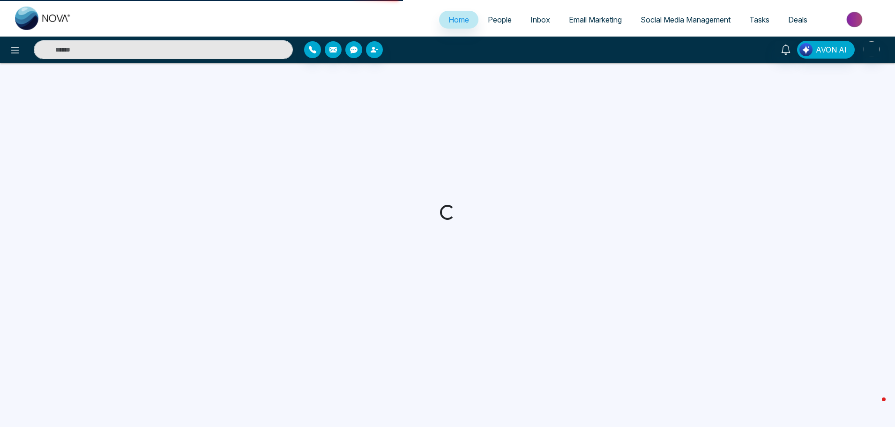
select select "*"
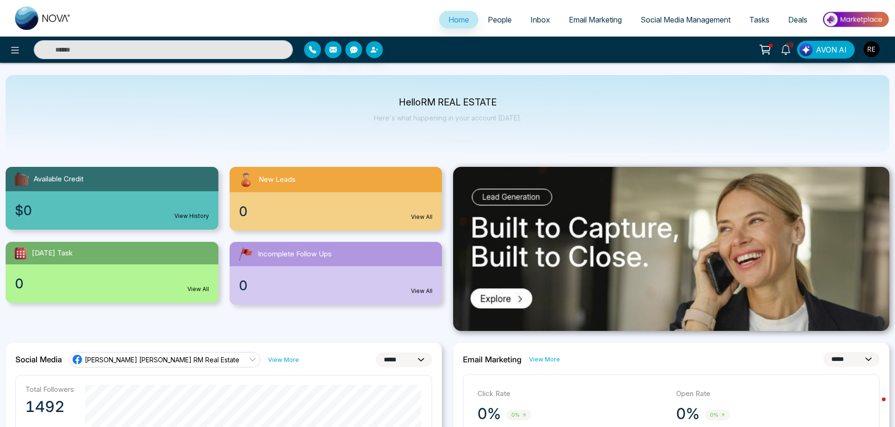
click at [609, 19] on span "Email Marketing" at bounding box center [595, 19] width 53 height 9
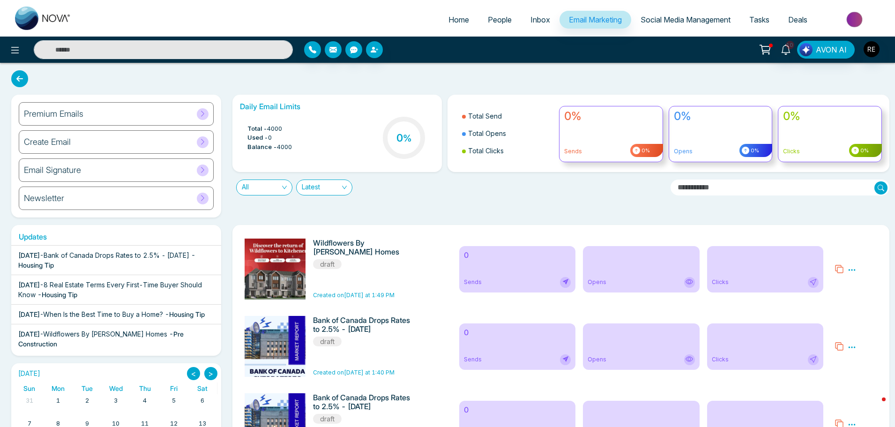
click at [852, 270] on icon at bounding box center [852, 269] width 7 height 1
click at [863, 314] on span "Delete" at bounding box center [865, 311] width 21 height 8
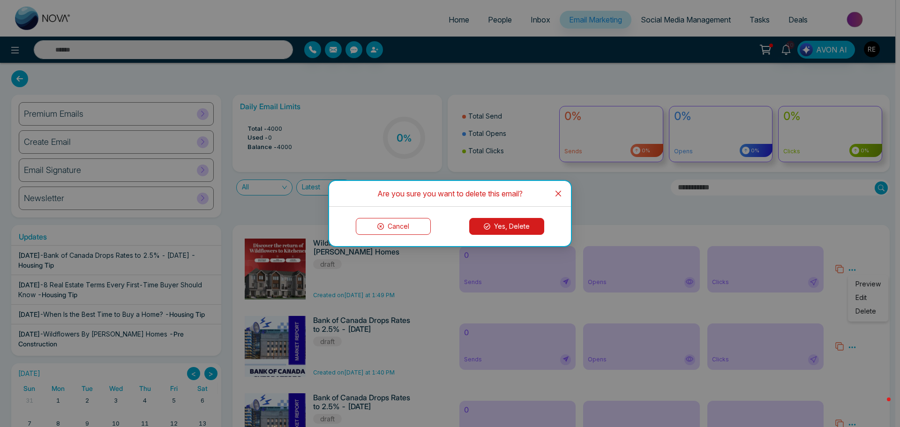
click at [508, 224] on button "Yes, Delete" at bounding box center [506, 226] width 75 height 17
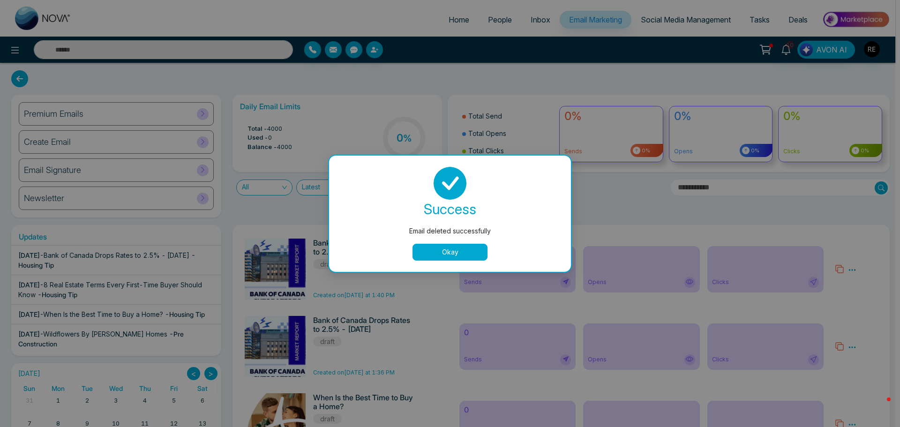
click at [475, 252] on button "Okay" at bounding box center [449, 252] width 75 height 17
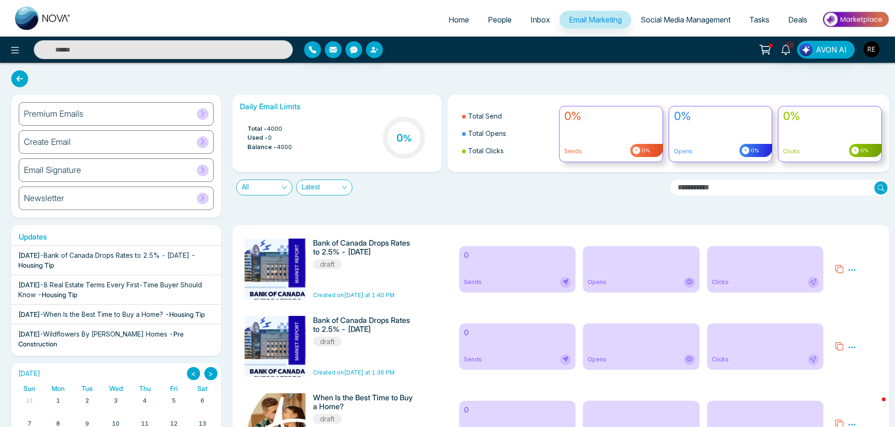
click at [854, 272] on icon at bounding box center [852, 270] width 8 height 8
click at [867, 315] on span "Delete" at bounding box center [865, 311] width 21 height 8
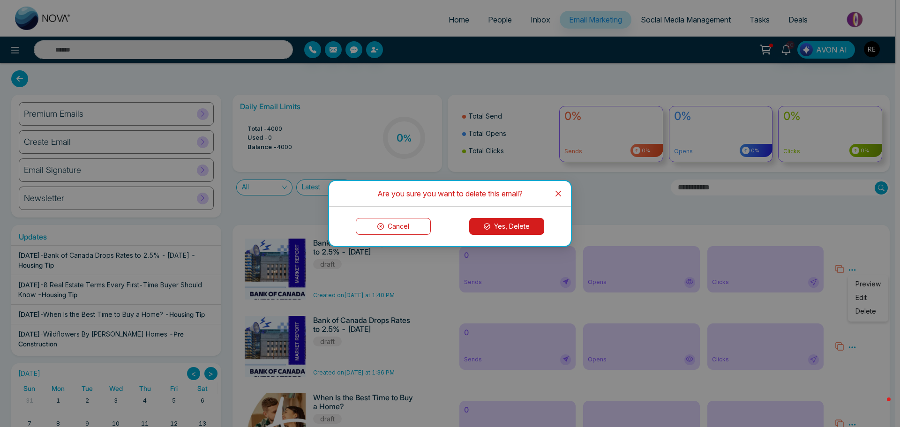
click at [508, 229] on button "Yes, Delete" at bounding box center [506, 226] width 75 height 17
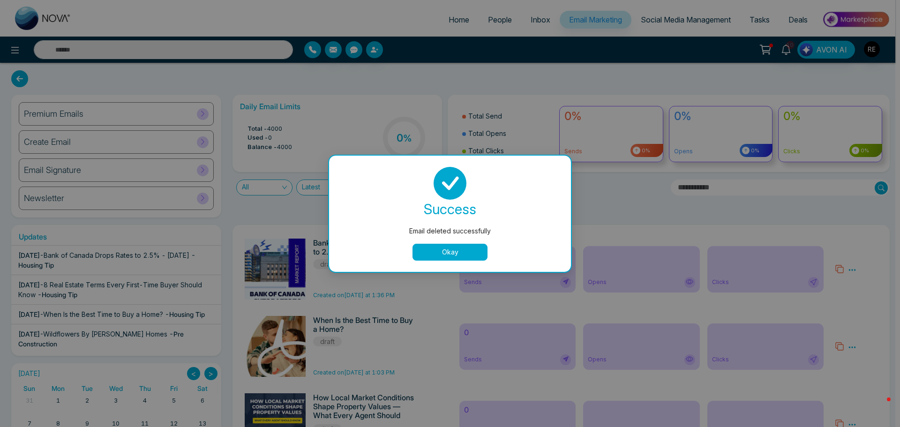
click at [441, 254] on button "Okay" at bounding box center [449, 252] width 75 height 17
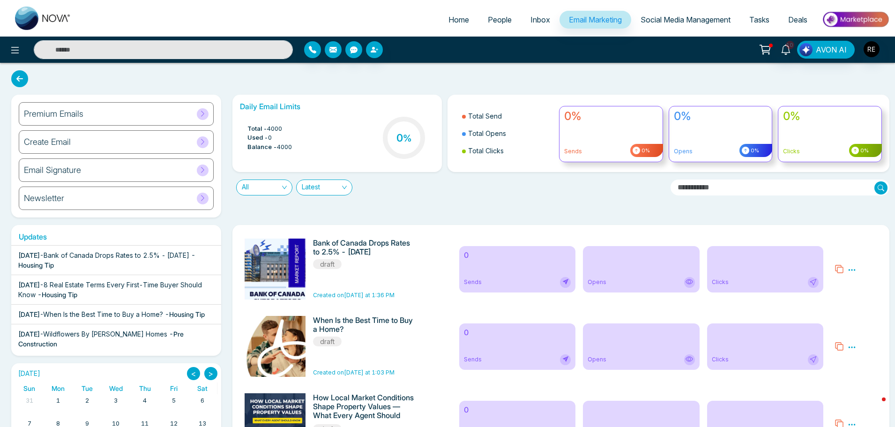
click at [851, 270] on icon at bounding box center [852, 270] width 8 height 8
click at [867, 313] on span "Delete" at bounding box center [865, 311] width 21 height 8
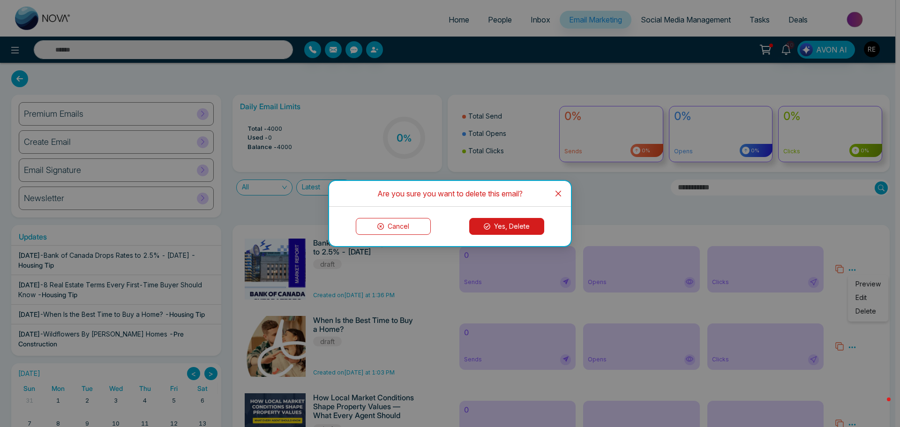
click at [510, 229] on button "Yes, Delete" at bounding box center [506, 226] width 75 height 17
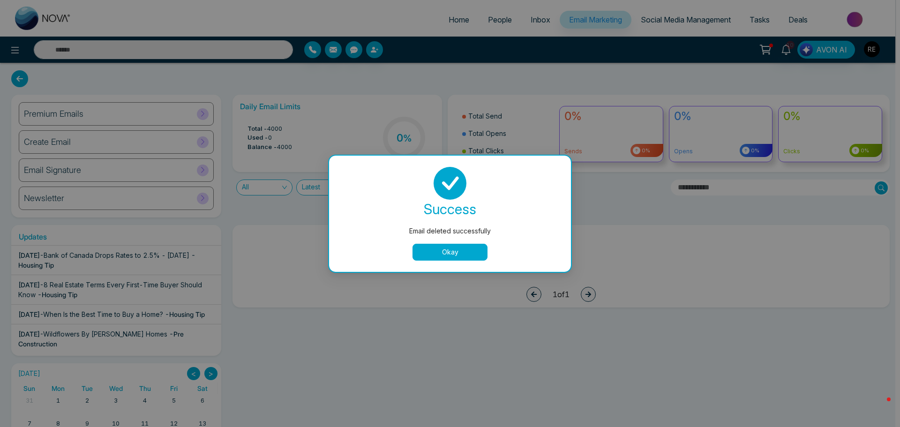
click at [476, 251] on button "Okay" at bounding box center [449, 252] width 75 height 17
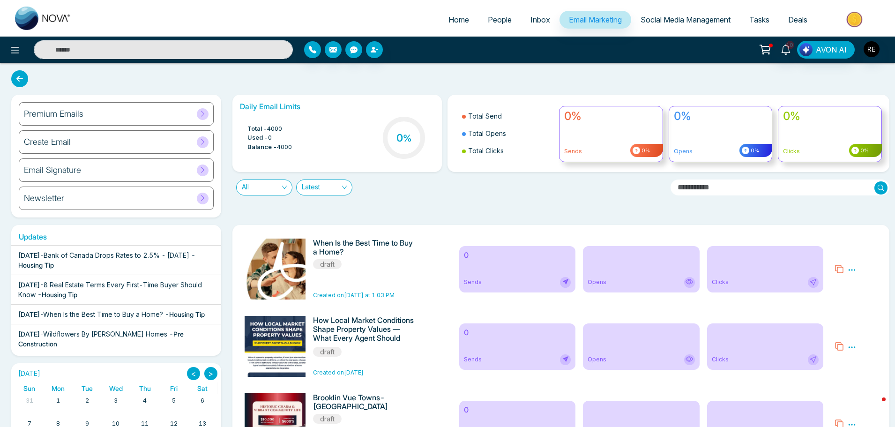
click at [851, 265] on div "Preview Edit Delete" at bounding box center [852, 268] width 8 height 11
click at [853, 270] on icon at bounding box center [852, 270] width 8 height 8
click at [859, 315] on span "Delete" at bounding box center [865, 311] width 21 height 8
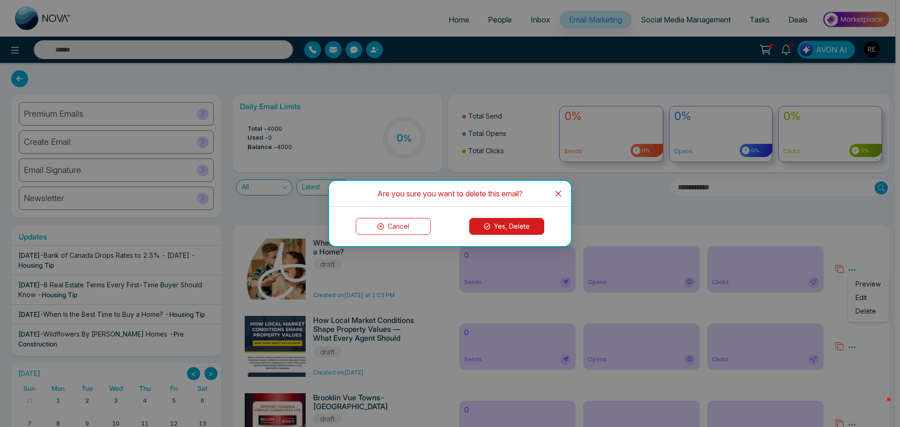
click at [515, 228] on button "Yes, Delete" at bounding box center [506, 226] width 75 height 17
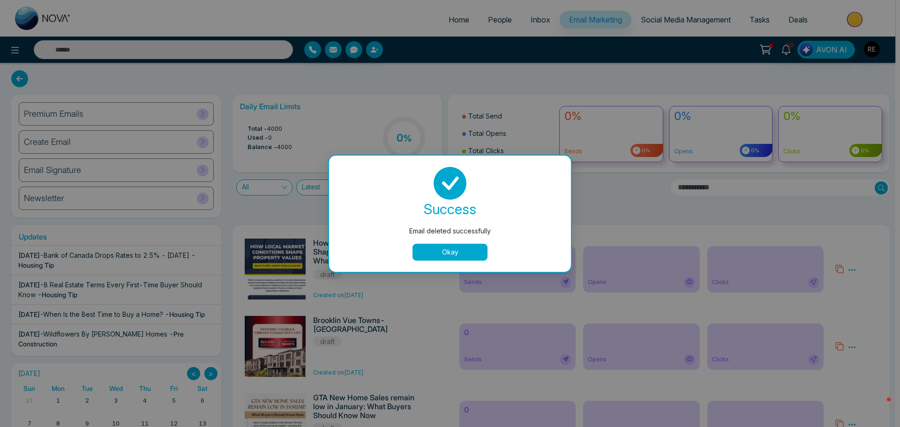
click at [452, 254] on button "Okay" at bounding box center [449, 252] width 75 height 17
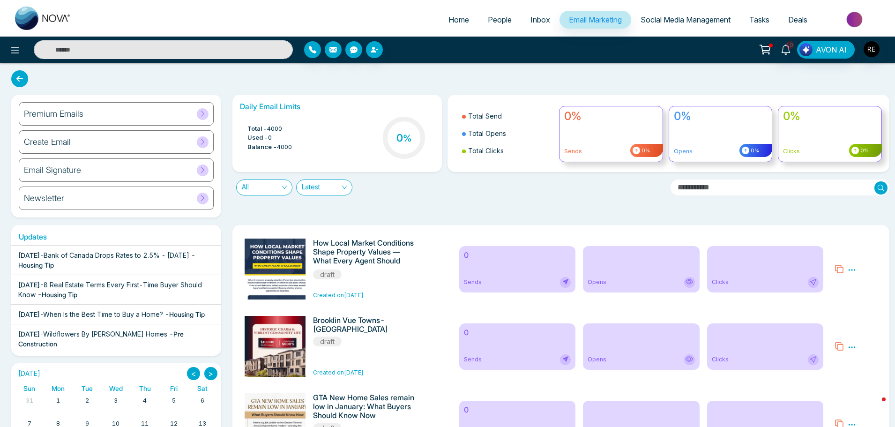
click at [850, 270] on icon at bounding box center [852, 270] width 8 height 8
click at [866, 313] on span "Delete" at bounding box center [865, 311] width 21 height 8
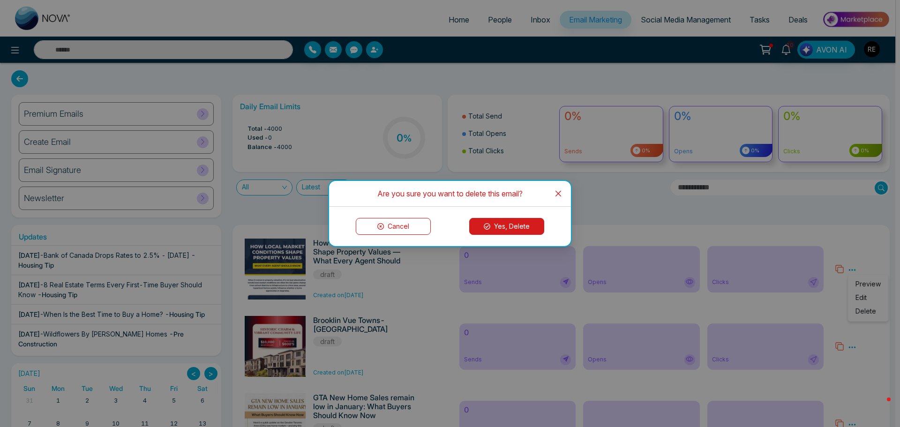
click at [495, 227] on button "Yes, Delete" at bounding box center [506, 226] width 75 height 17
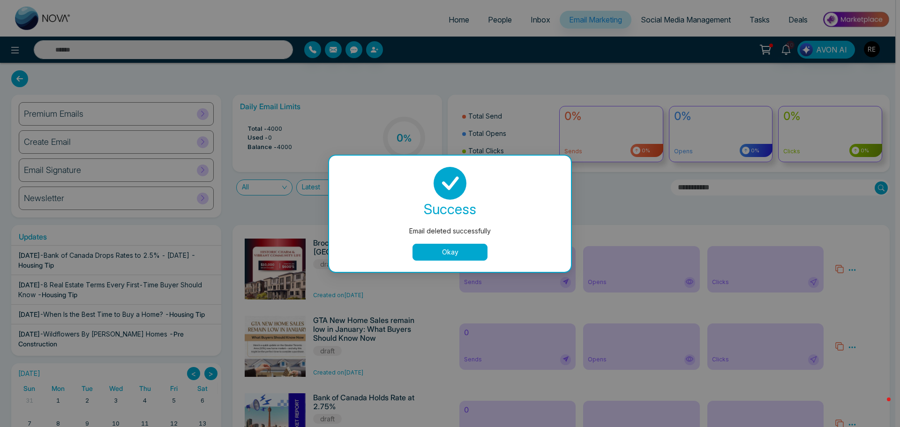
click at [451, 245] on button "Okay" at bounding box center [449, 252] width 75 height 17
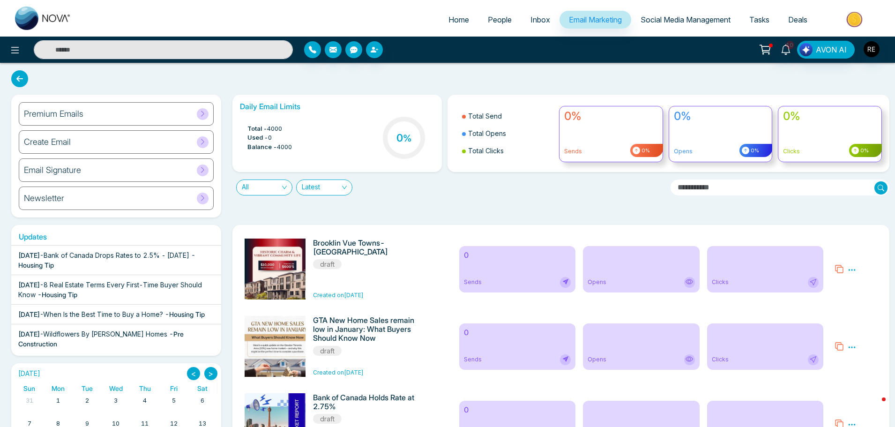
click at [853, 269] on icon at bounding box center [852, 270] width 8 height 8
click at [865, 313] on span "Delete" at bounding box center [865, 311] width 21 height 8
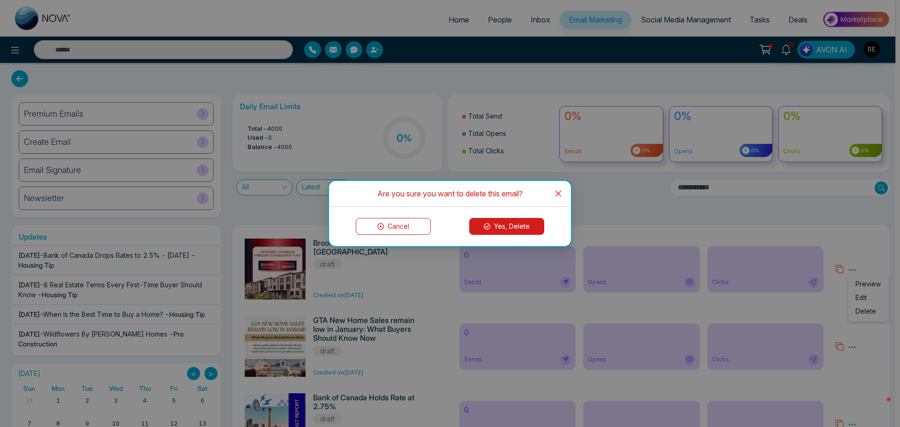
click at [488, 230] on button "Yes, Delete" at bounding box center [506, 226] width 75 height 17
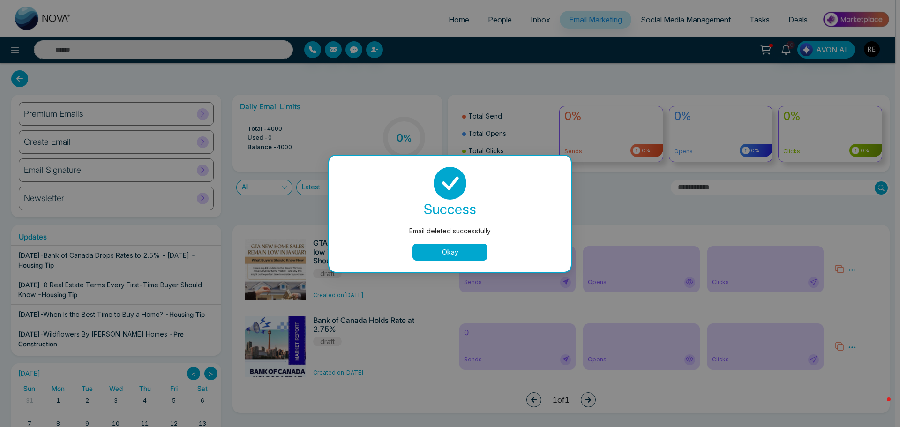
drag, startPoint x: 424, startPoint y: 248, endPoint x: 435, endPoint y: 248, distance: 11.3
click at [426, 248] on button "Okay" at bounding box center [449, 252] width 75 height 17
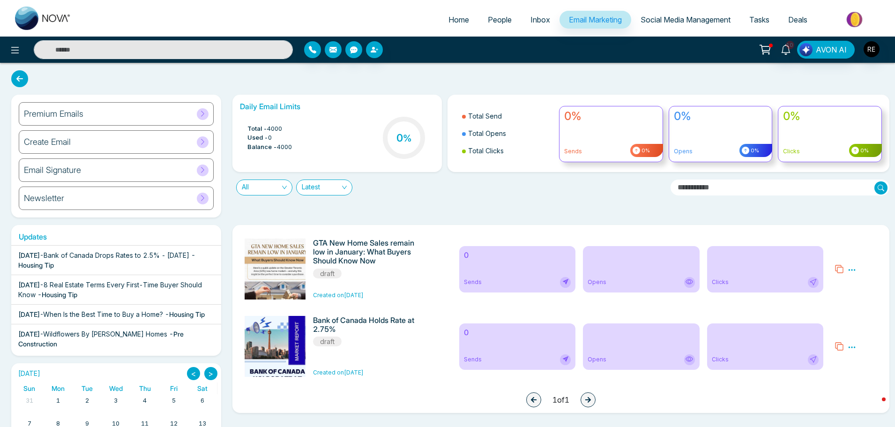
click at [854, 268] on icon at bounding box center [852, 270] width 8 height 8
click at [862, 311] on span "Delete" at bounding box center [865, 311] width 21 height 8
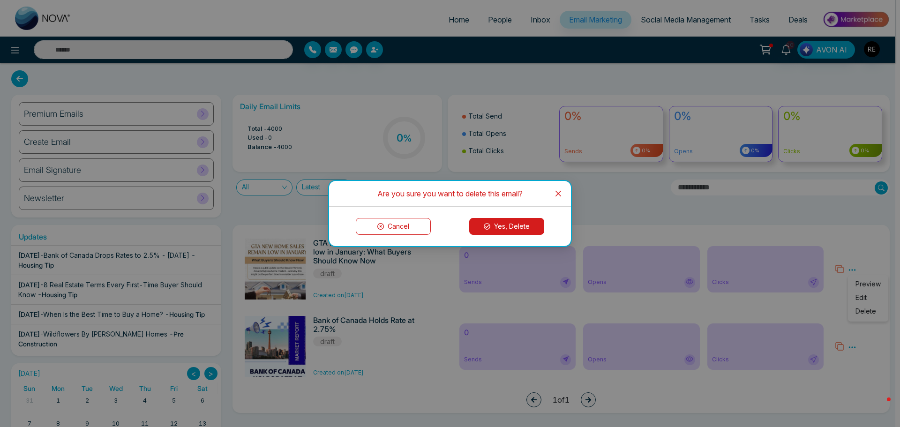
click at [516, 226] on button "Yes, Delete" at bounding box center [506, 226] width 75 height 17
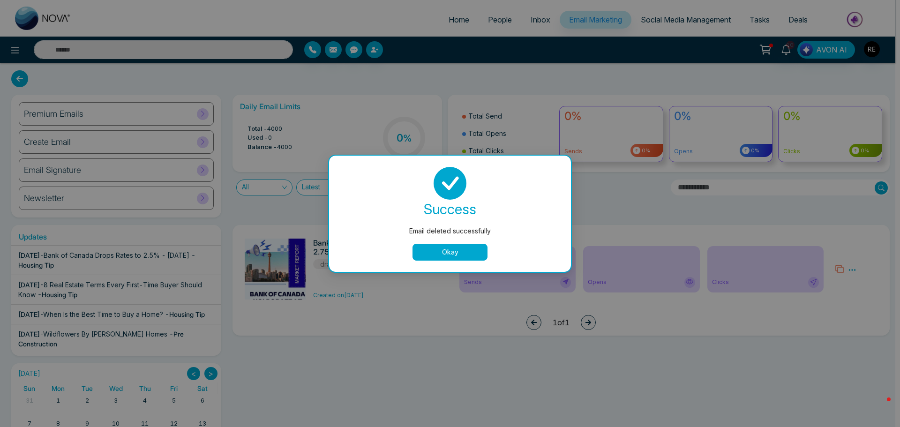
click at [473, 258] on button "Okay" at bounding box center [449, 252] width 75 height 17
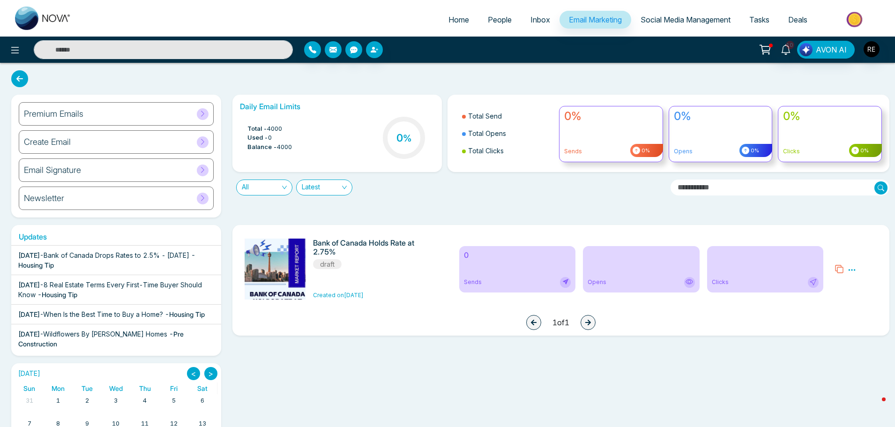
click at [852, 273] on icon at bounding box center [852, 270] width 8 height 8
click at [866, 312] on span "Delete" at bounding box center [865, 311] width 21 height 8
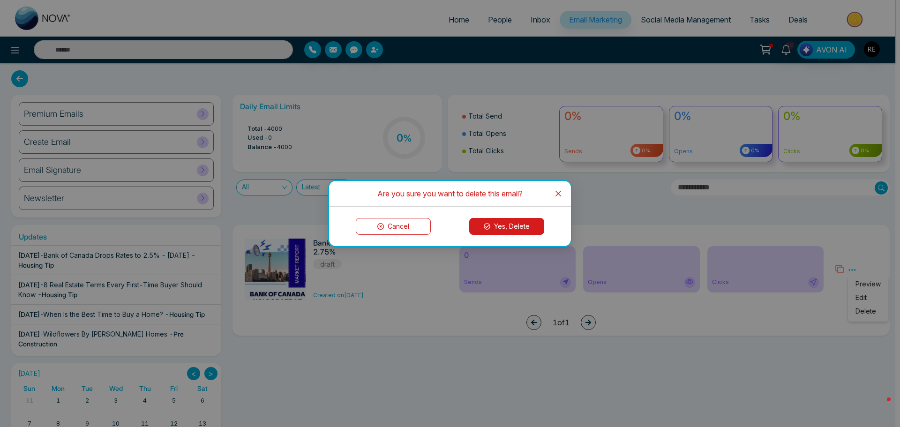
click at [512, 224] on button "Yes, Delete" at bounding box center [506, 226] width 75 height 17
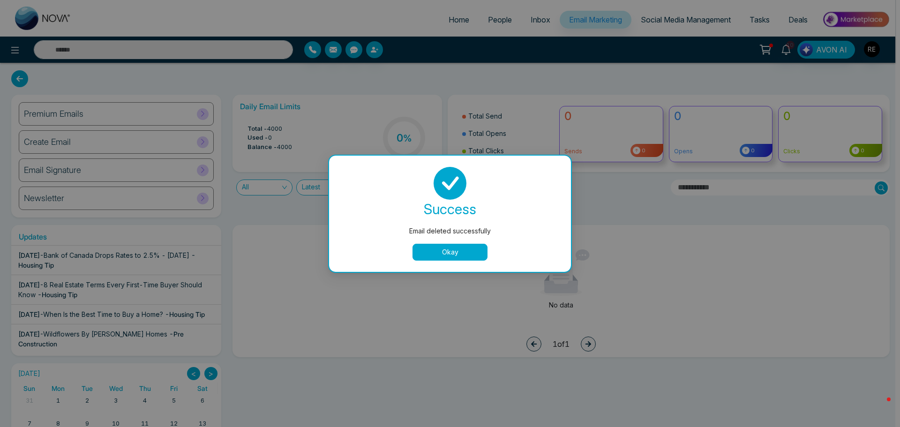
click at [456, 256] on button "Okay" at bounding box center [449, 252] width 75 height 17
